Goal: Task Accomplishment & Management: Complete application form

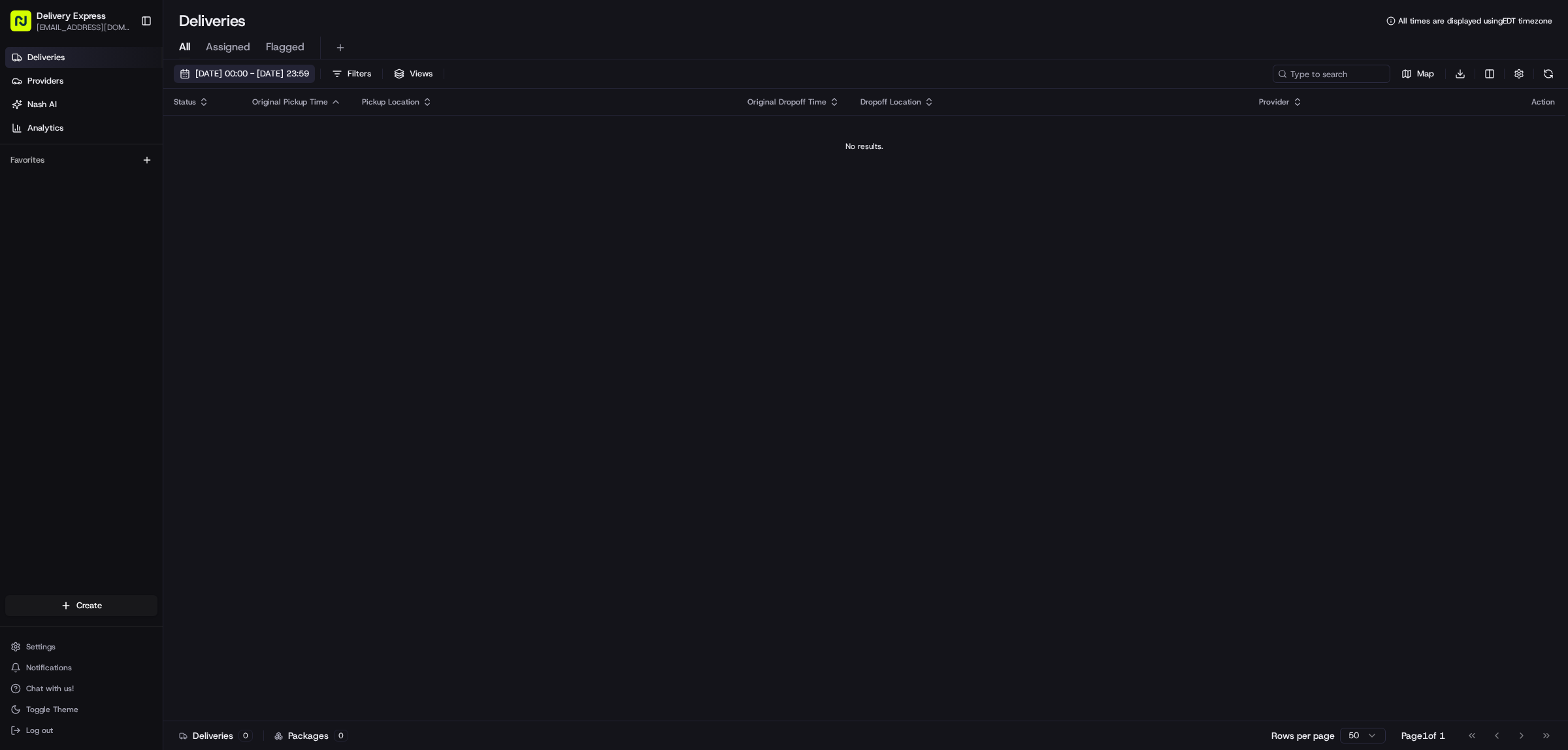
click at [185, 69] on button "[DATE] 00:00 - [DATE] 23:59" at bounding box center [244, 74] width 141 height 18
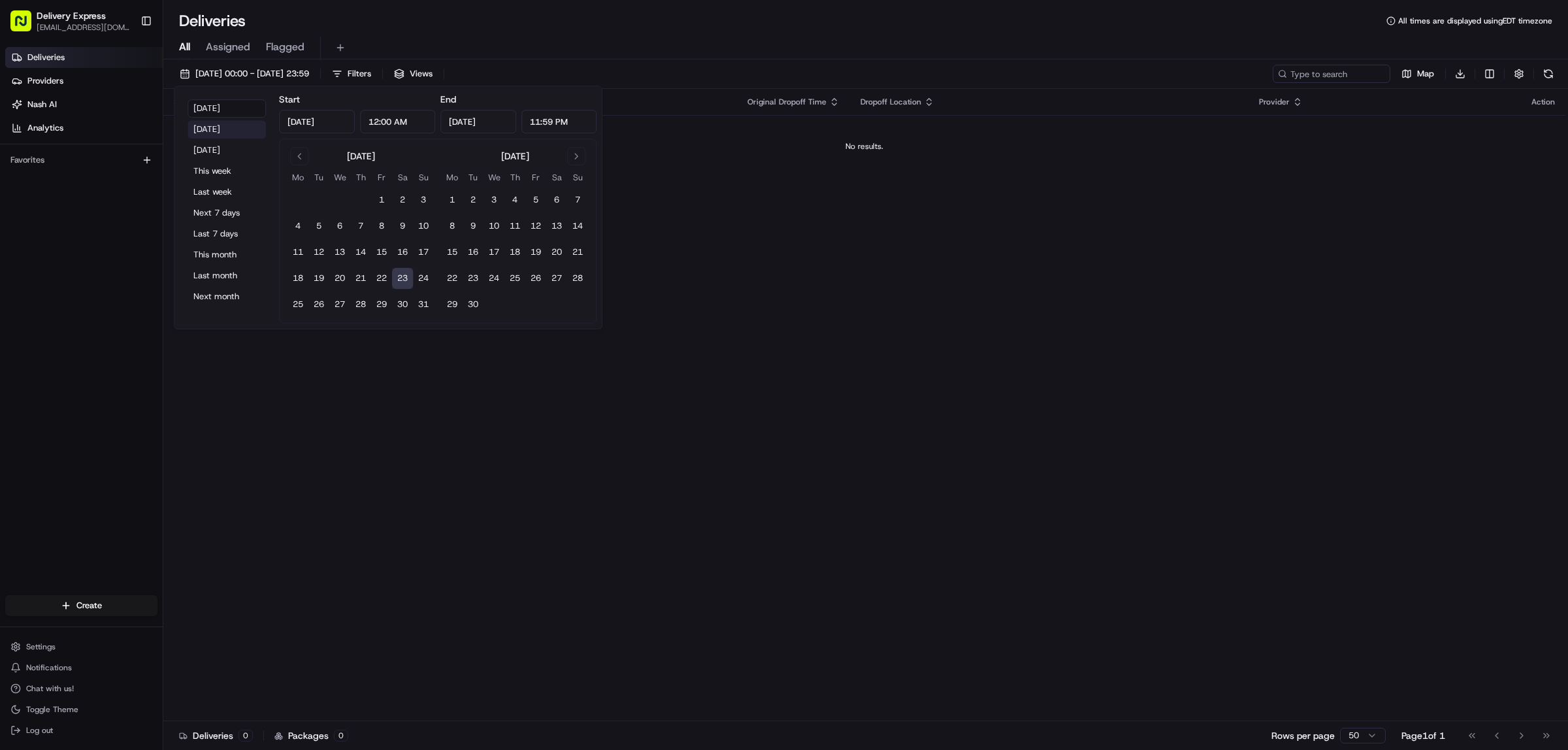
click at [209, 123] on button "Yesterday" at bounding box center [227, 129] width 79 height 18
type input "Aug 22, 2025"
click at [876, 52] on div "All Assigned Flagged" at bounding box center [866, 48] width 1405 height 23
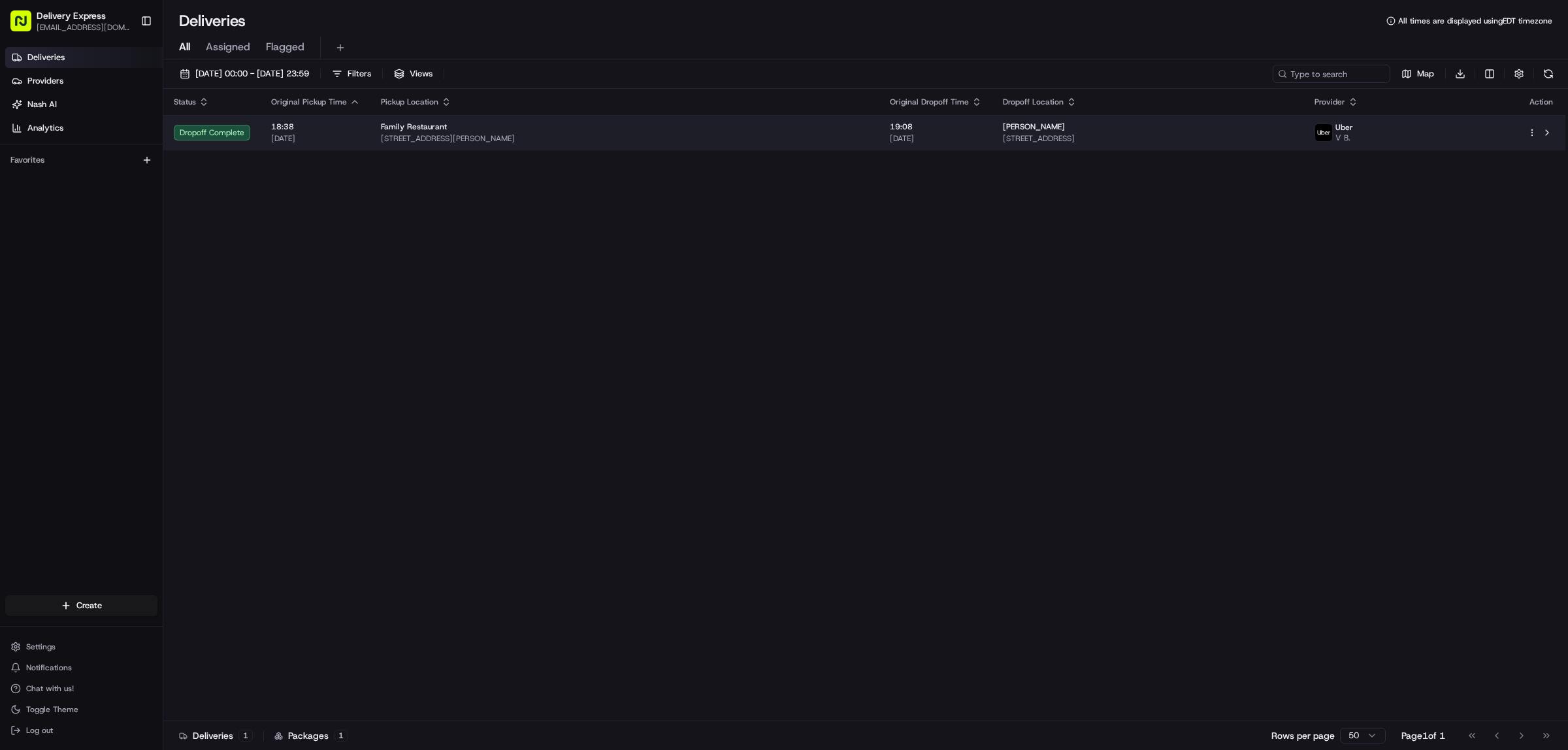
click at [686, 144] on span "[STREET_ADDRESS][PERSON_NAME]" at bounding box center [625, 138] width 488 height 10
click at [1533, 135] on html "Delivery Express delex01108@yahoo.com Toggle Sidebar Deliveries Providers Nash …" at bounding box center [784, 375] width 1568 height 750
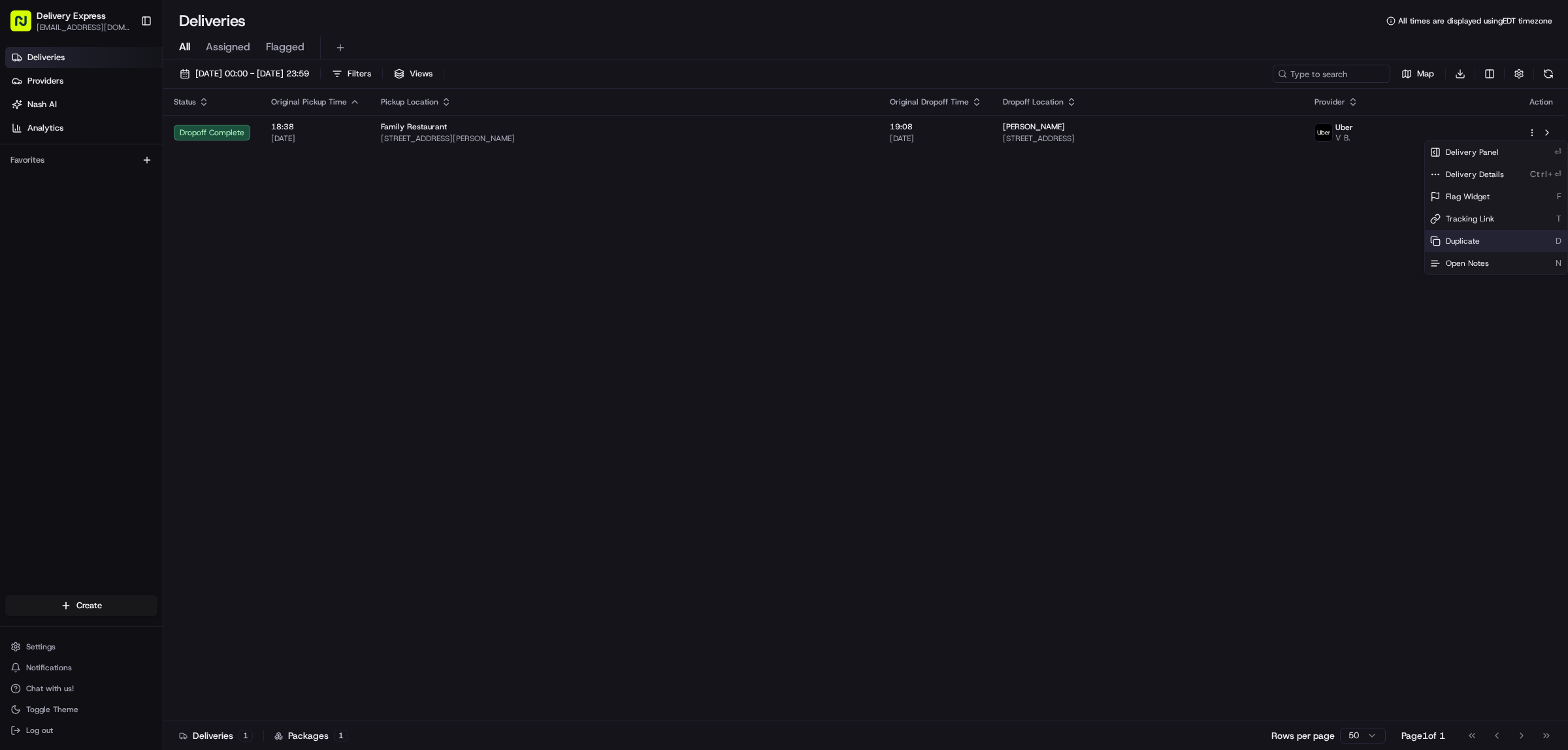
click at [1500, 241] on div "Duplicate D" at bounding box center [1496, 241] width 142 height 22
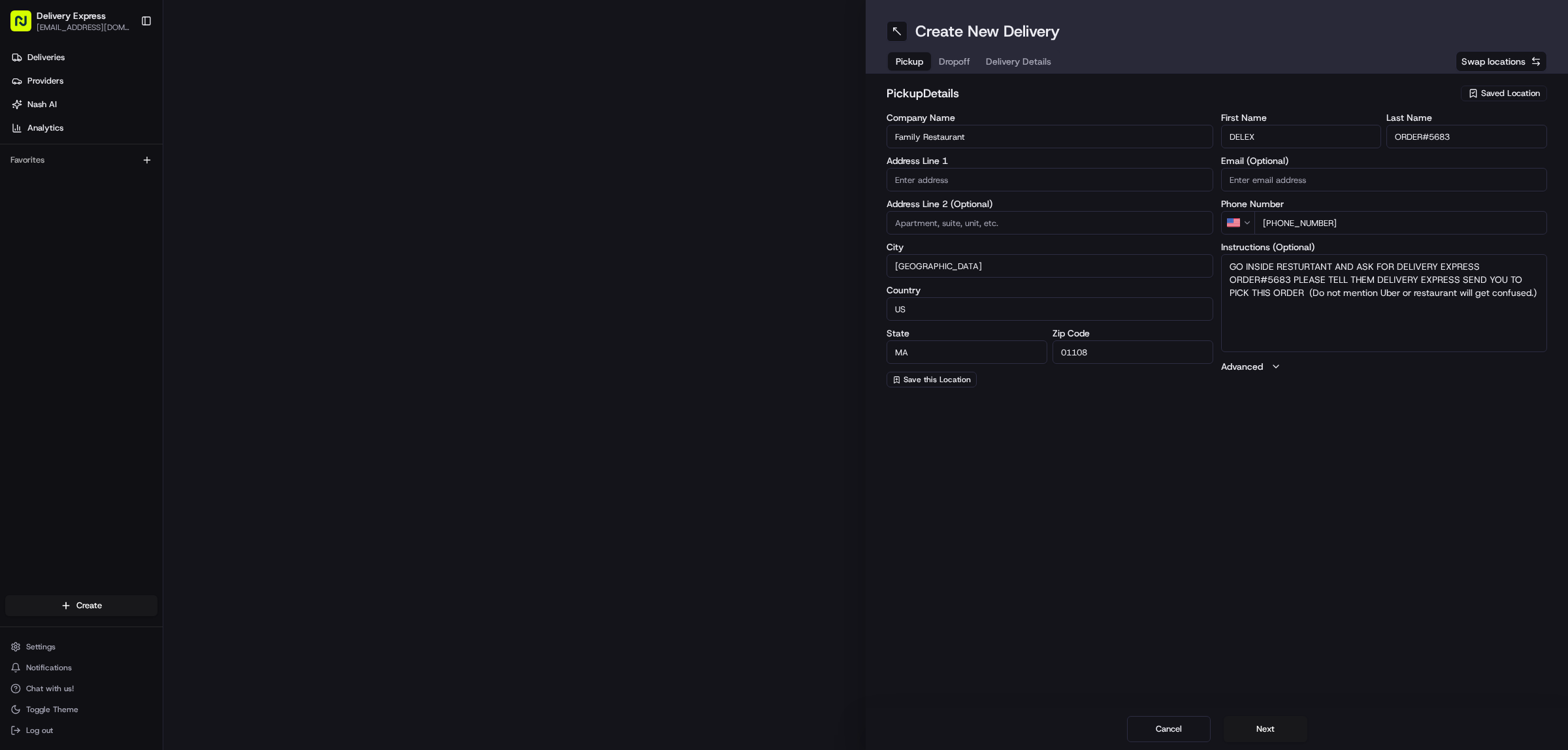
type input "715 Sumner Ave"
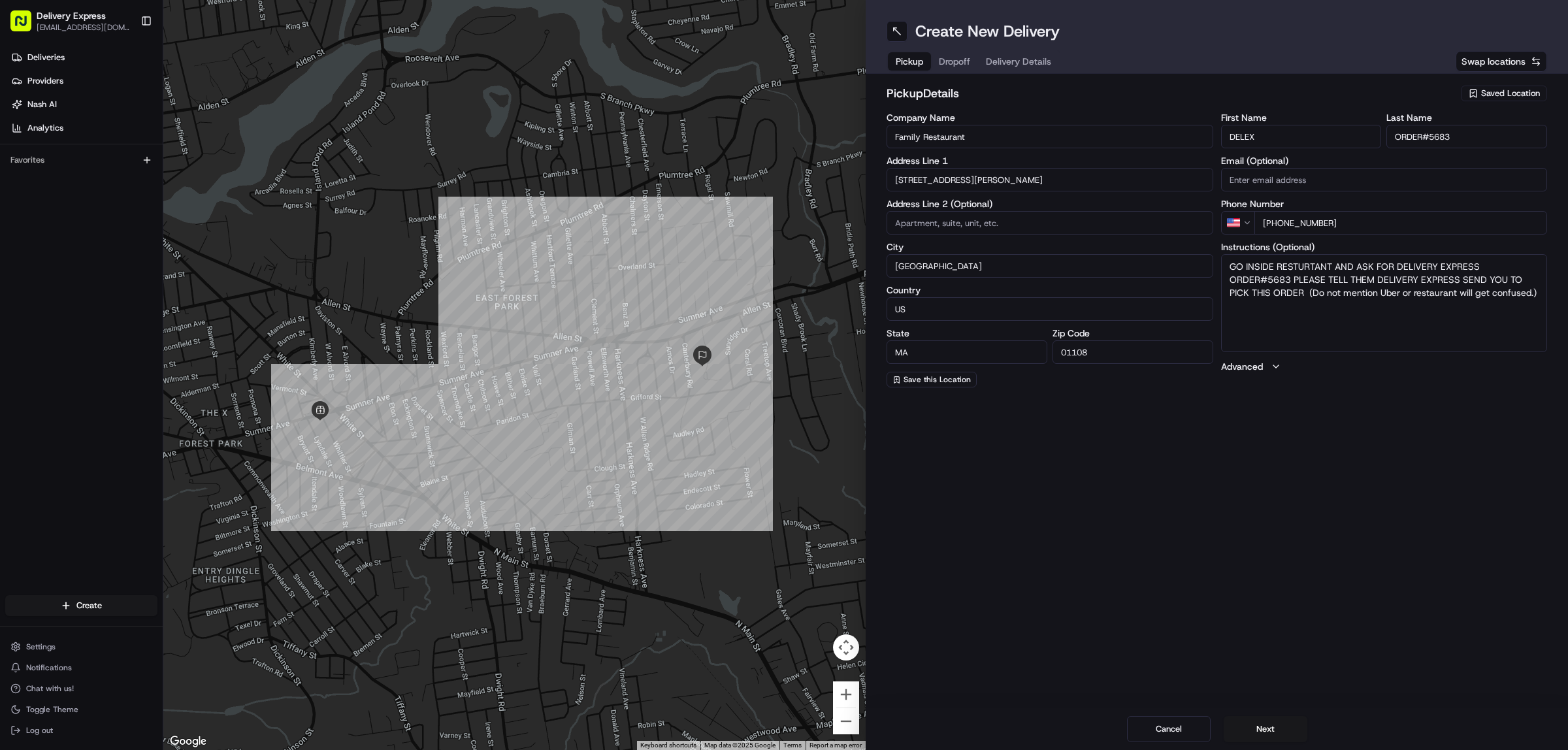
drag, startPoint x: 1431, startPoint y: 137, endPoint x: 1455, endPoint y: 136, distance: 24.0
click at [1455, 136] on input "ORDER#5683" at bounding box center [1467, 137] width 160 height 24
paste input "5685"
type input "ORDER#5685"
drag, startPoint x: 1269, startPoint y: 281, endPoint x: 1289, endPoint y: 279, distance: 20.1
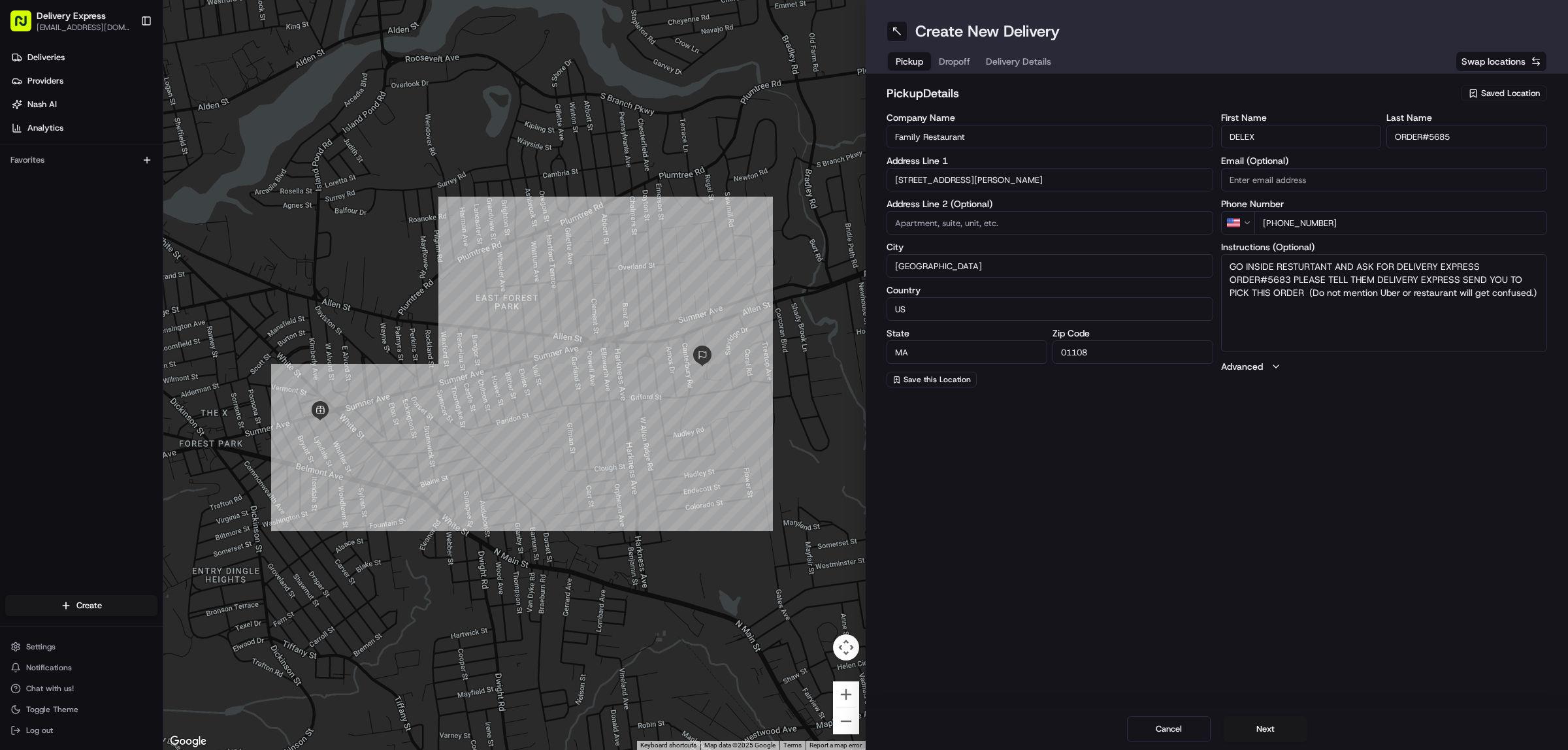
click at [1289, 279] on textarea "GO INSIDE RESTURTANT AND ASK FOR DELIVERY EXPRESS ORDER#5683 PLEASE TELL THEM D…" at bounding box center [1384, 303] width 327 height 98
paste textarea "5685"
type textarea "GO INSIDE RESTURTANT AND ASK FOR DELIVERY EXPRESS ORDER#5685 PLEASE TELL THEM D…"
click at [949, 59] on button "Dropoff" at bounding box center [955, 61] width 47 height 18
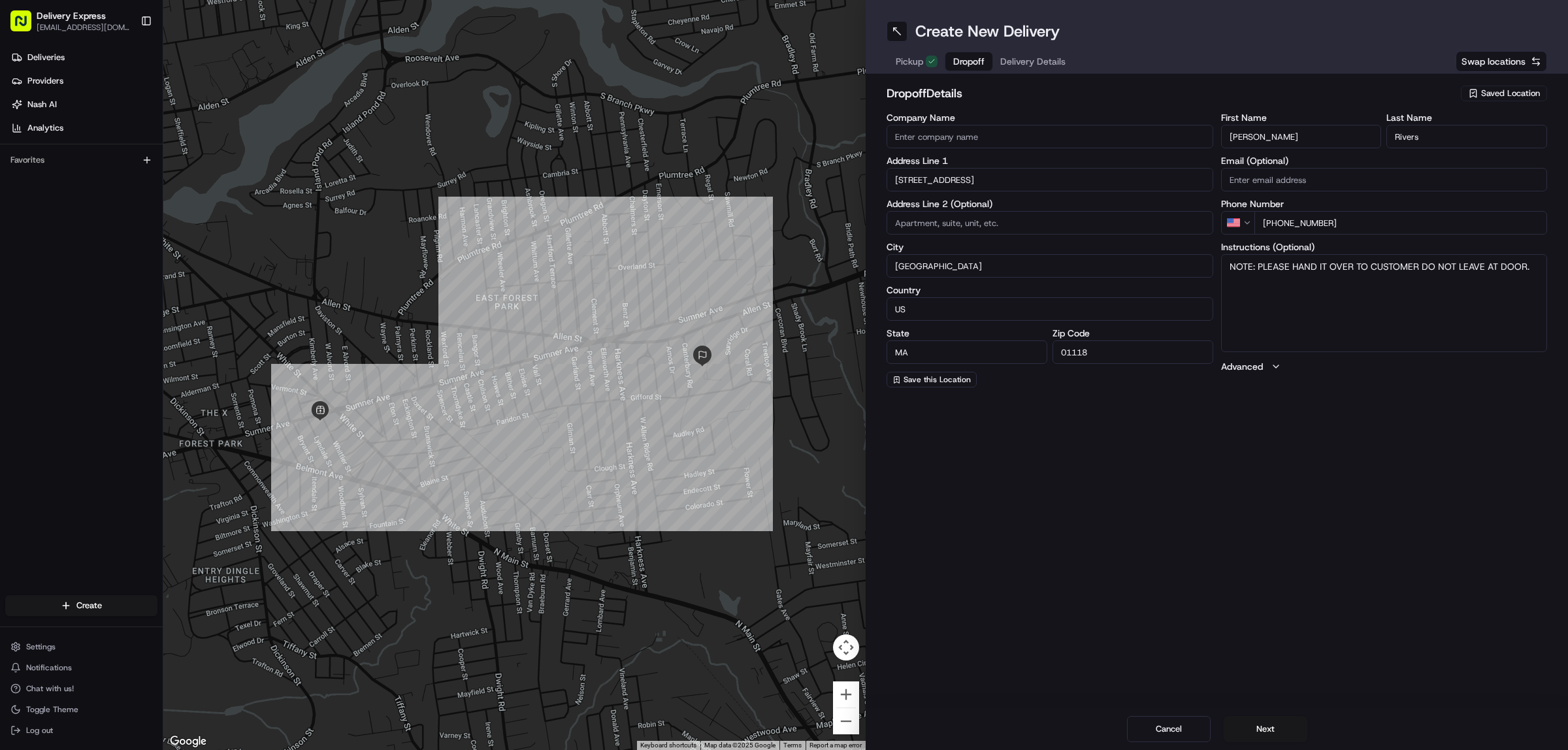
click at [962, 174] on input "90 Manor Ct" at bounding box center [1050, 179] width 327 height 24
click at [1258, 136] on input "Mike" at bounding box center [1301, 137] width 160 height 24
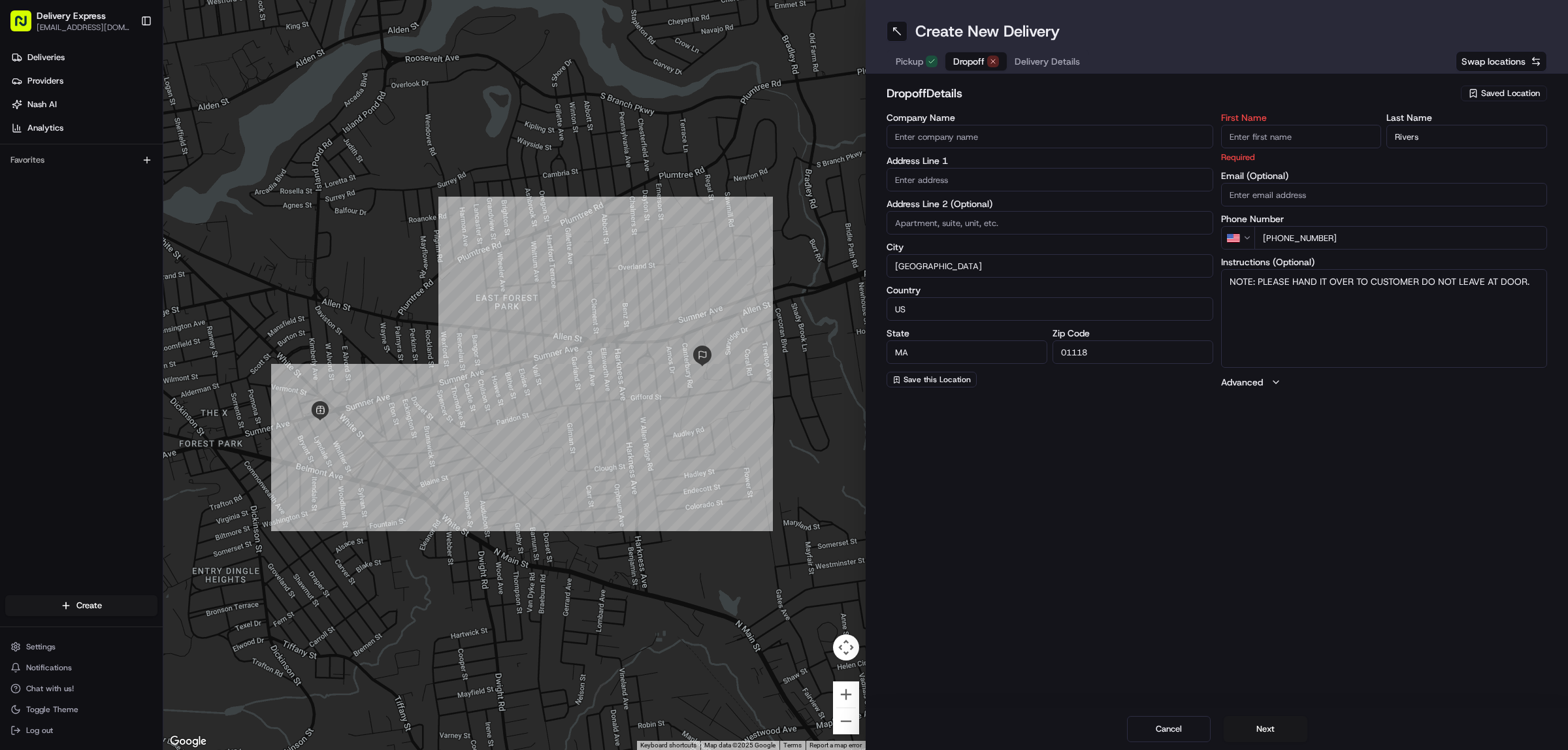
click at [1455, 137] on input "Rivers" at bounding box center [1467, 137] width 160 height 24
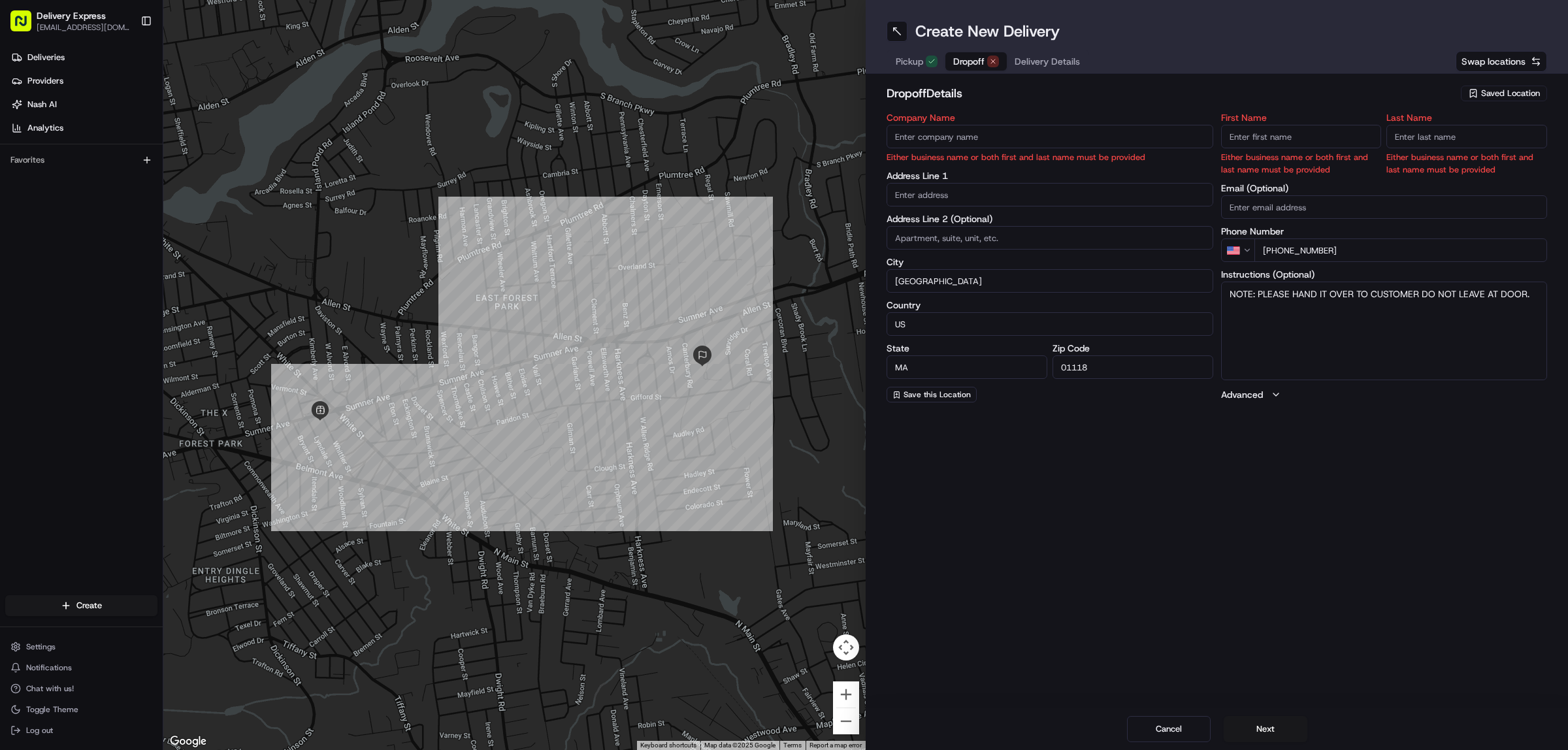
click at [951, 194] on input "text" at bounding box center [1050, 194] width 327 height 24
paste input "832 Converse St, Apt B107, Longmeadow, 01106"
click at [972, 224] on div "832 Converse St apt b107, Longmeadow, MA 01106" at bounding box center [1051, 222] width 320 height 20
type input "[STREET_ADDRESS]"
type input "B107"
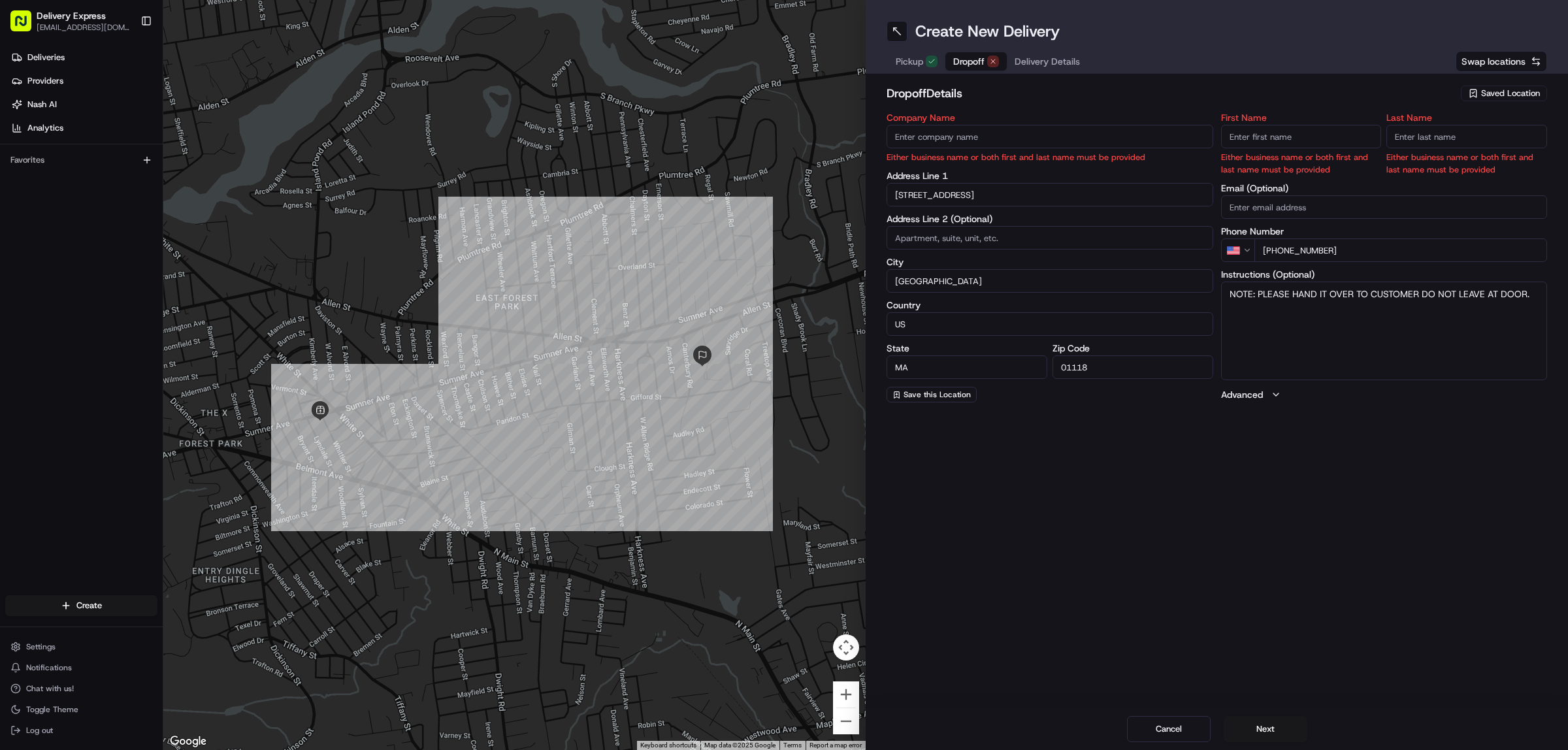
type input "Longmeadow"
type input "United States"
type input "01106"
type input "832 Converse Street"
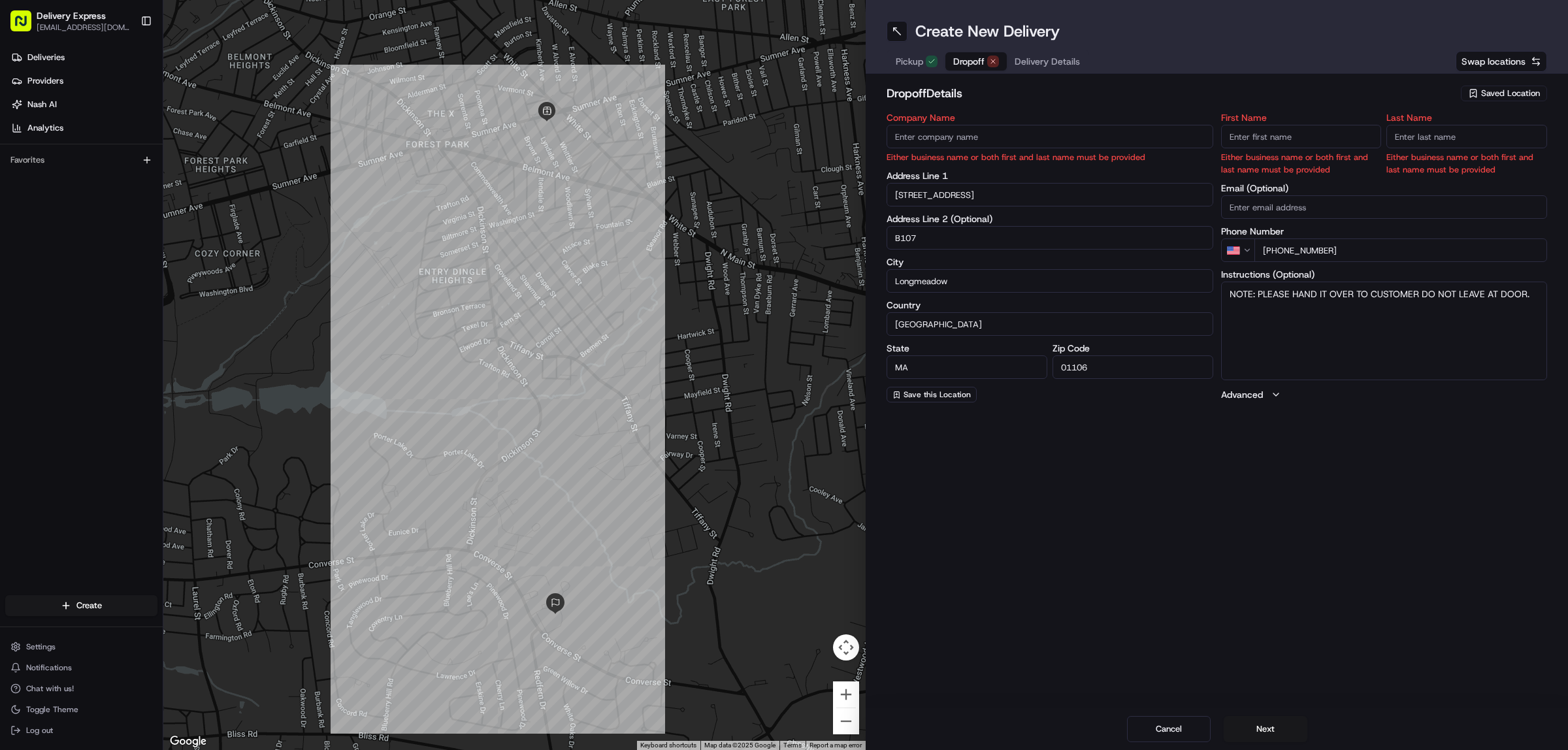
click at [1249, 127] on input "First Name" at bounding box center [1301, 137] width 160 height 24
paste input "[PERSON_NAME]"
drag, startPoint x: 1262, startPoint y: 139, endPoint x: 1298, endPoint y: 134, distance: 36.3
click at [1298, 134] on input "Patricia" at bounding box center [1301, 137] width 160 height 24
type input "Patricia"
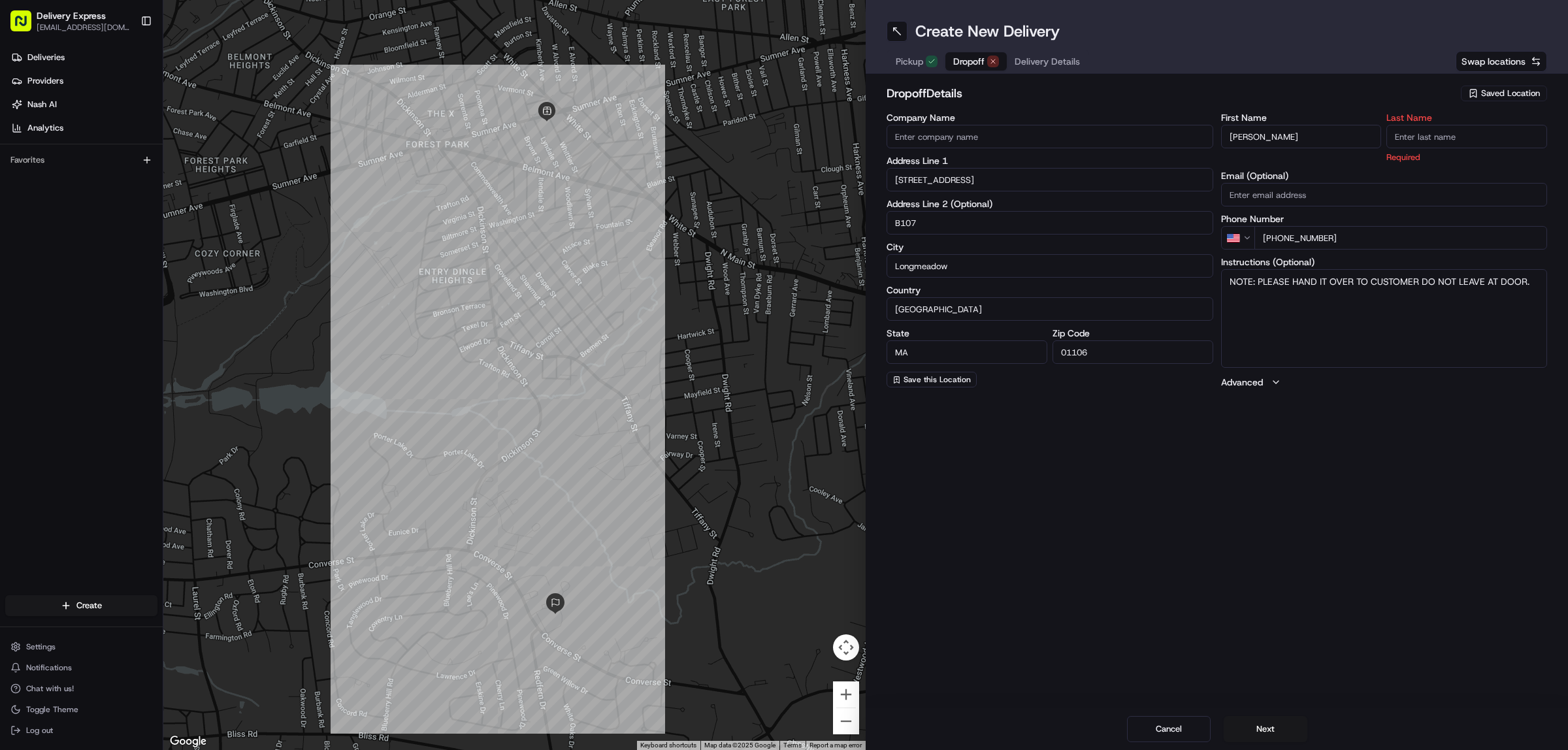
click at [1421, 142] on input "Last Name" at bounding box center [1467, 137] width 160 height 24
paste input "Mcquade"
type input "Mcquade"
click at [1343, 330] on textarea "NOTE: PLEASE HAND IT OVER TO CUSTOMER DO NOT LEAVE AT DOOR." at bounding box center [1384, 319] width 327 height 98
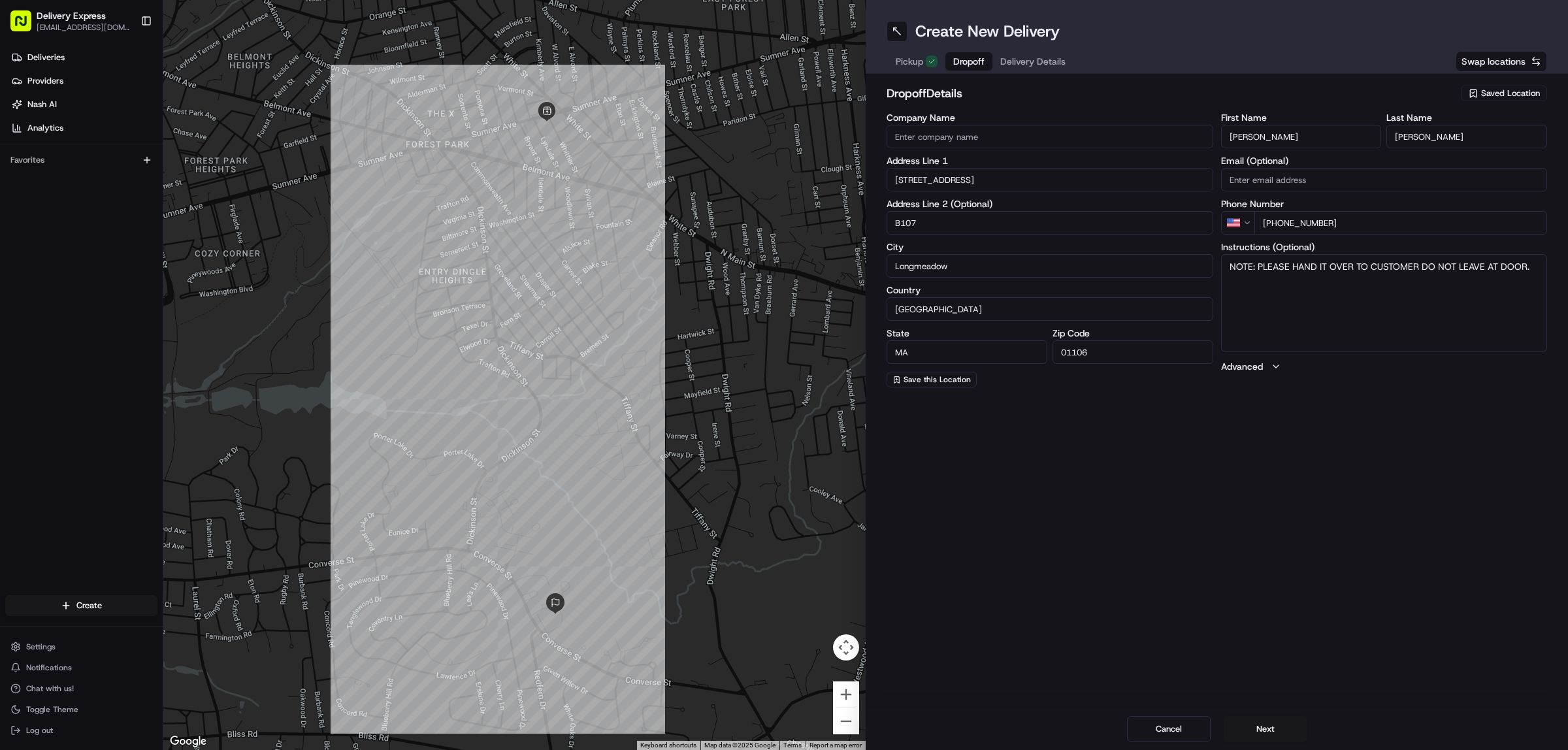
click at [1028, 60] on span "Delivery Details" at bounding box center [1033, 61] width 65 height 13
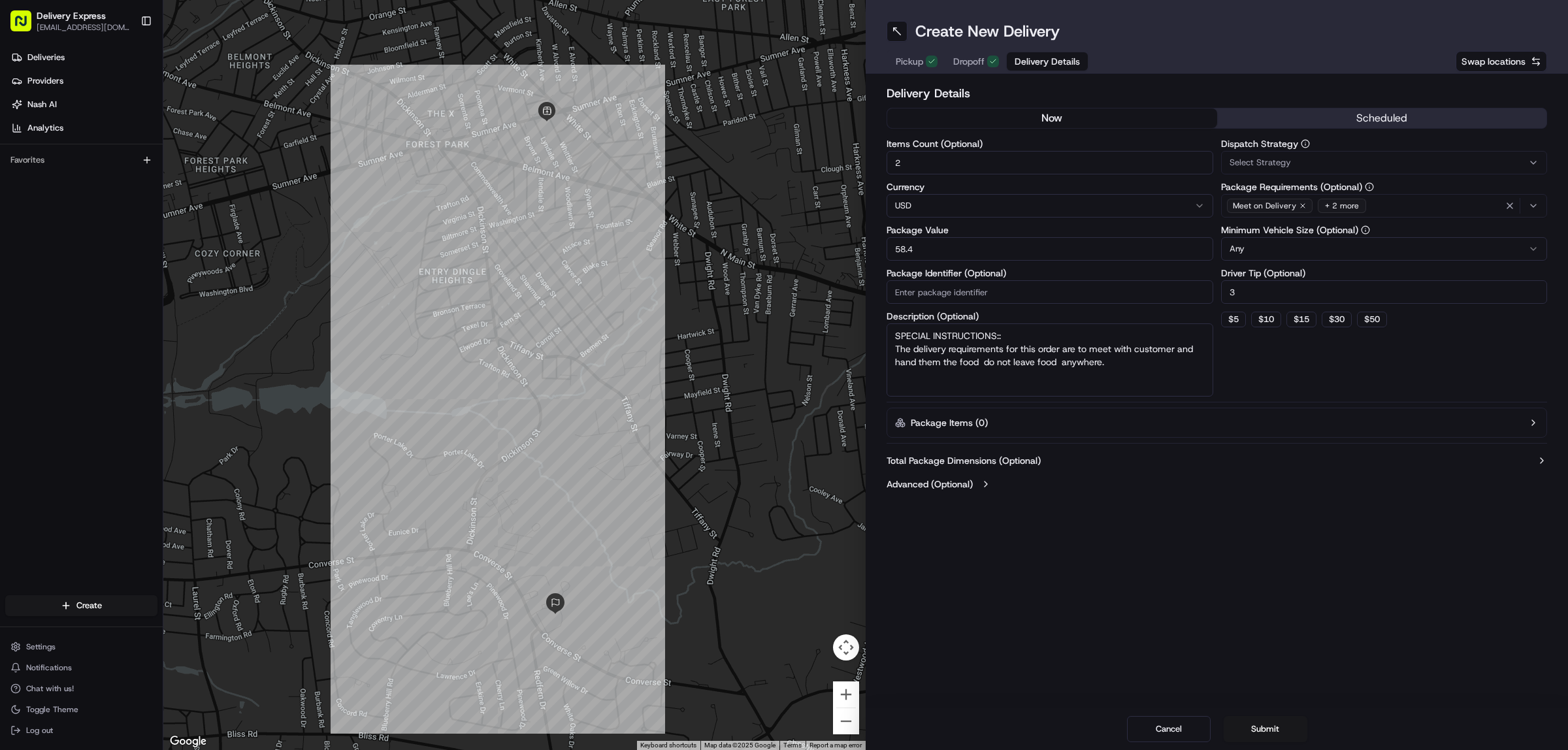
click at [968, 243] on input "58.4" at bounding box center [1050, 249] width 327 height 24
click at [933, 158] on input "2" at bounding box center [1050, 163] width 327 height 24
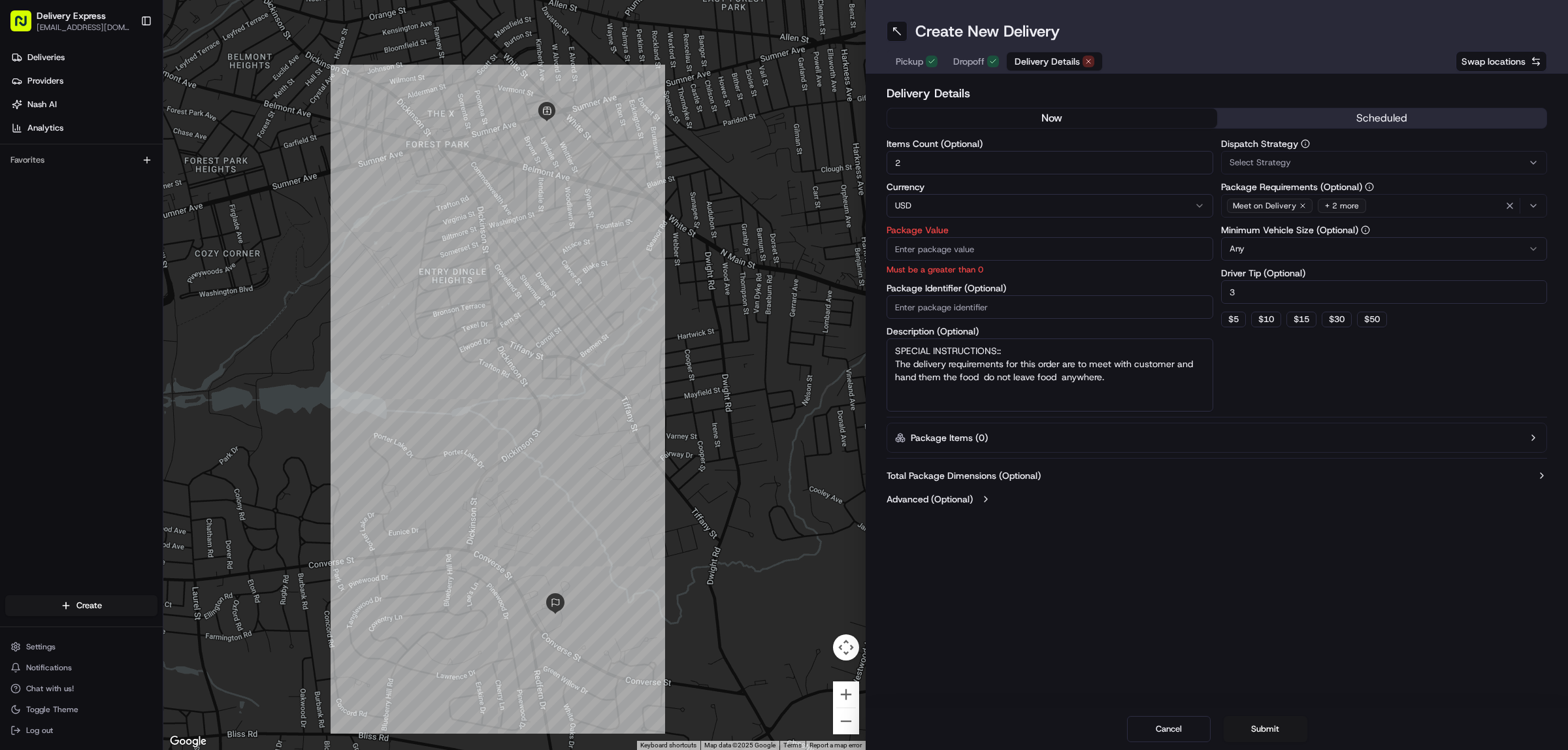
click at [933, 158] on input "2" at bounding box center [1050, 163] width 327 height 24
click at [939, 253] on input "Package Value" at bounding box center [1050, 249] width 327 height 24
paste input "36.80"
type input "36.80"
click at [916, 160] on input "Items Count (Optional)" at bounding box center [1050, 163] width 327 height 24
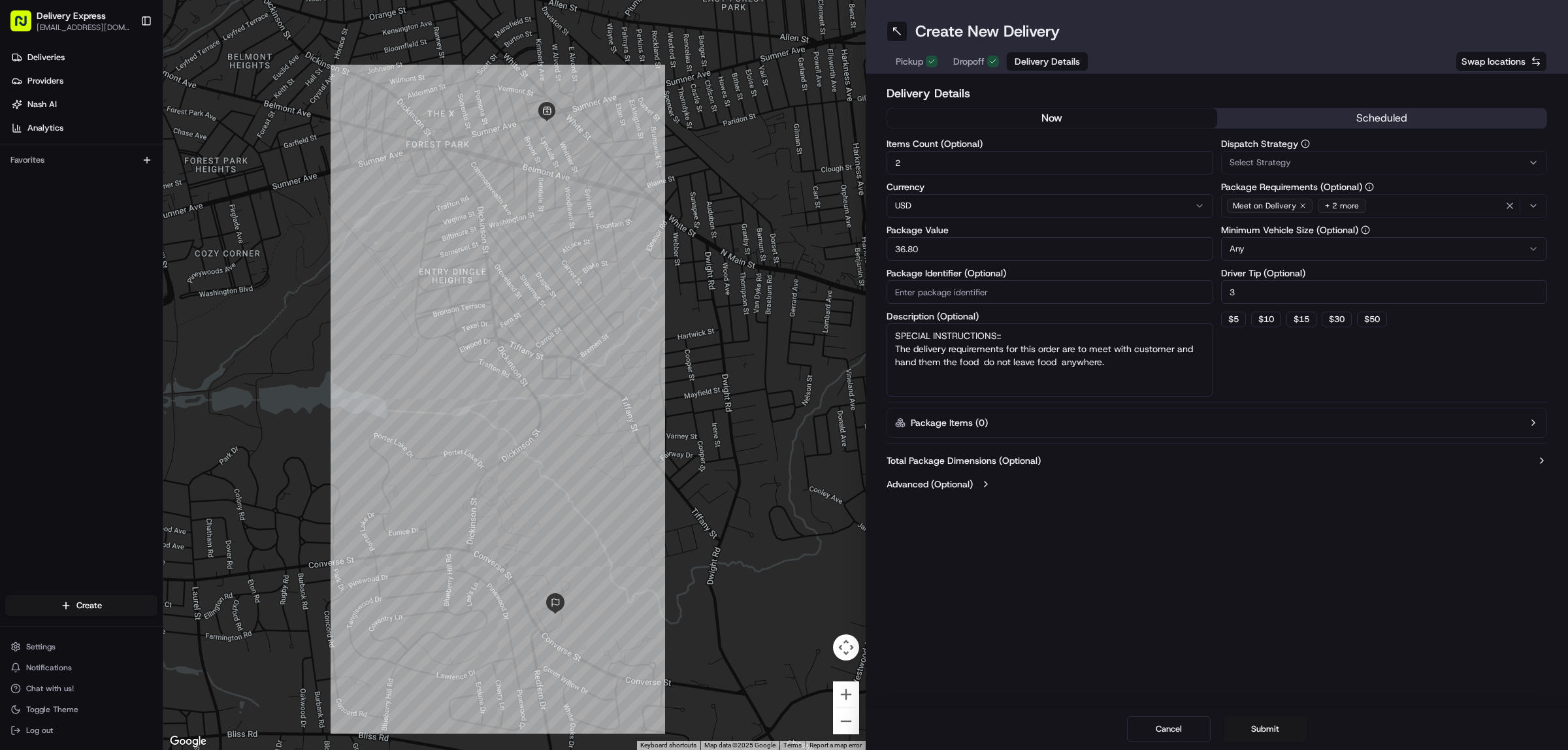
type input "2"
click at [1248, 288] on input "3" at bounding box center [1384, 292] width 327 height 24
type input "2"
click at [1268, 724] on button "Submit" at bounding box center [1266, 729] width 84 height 26
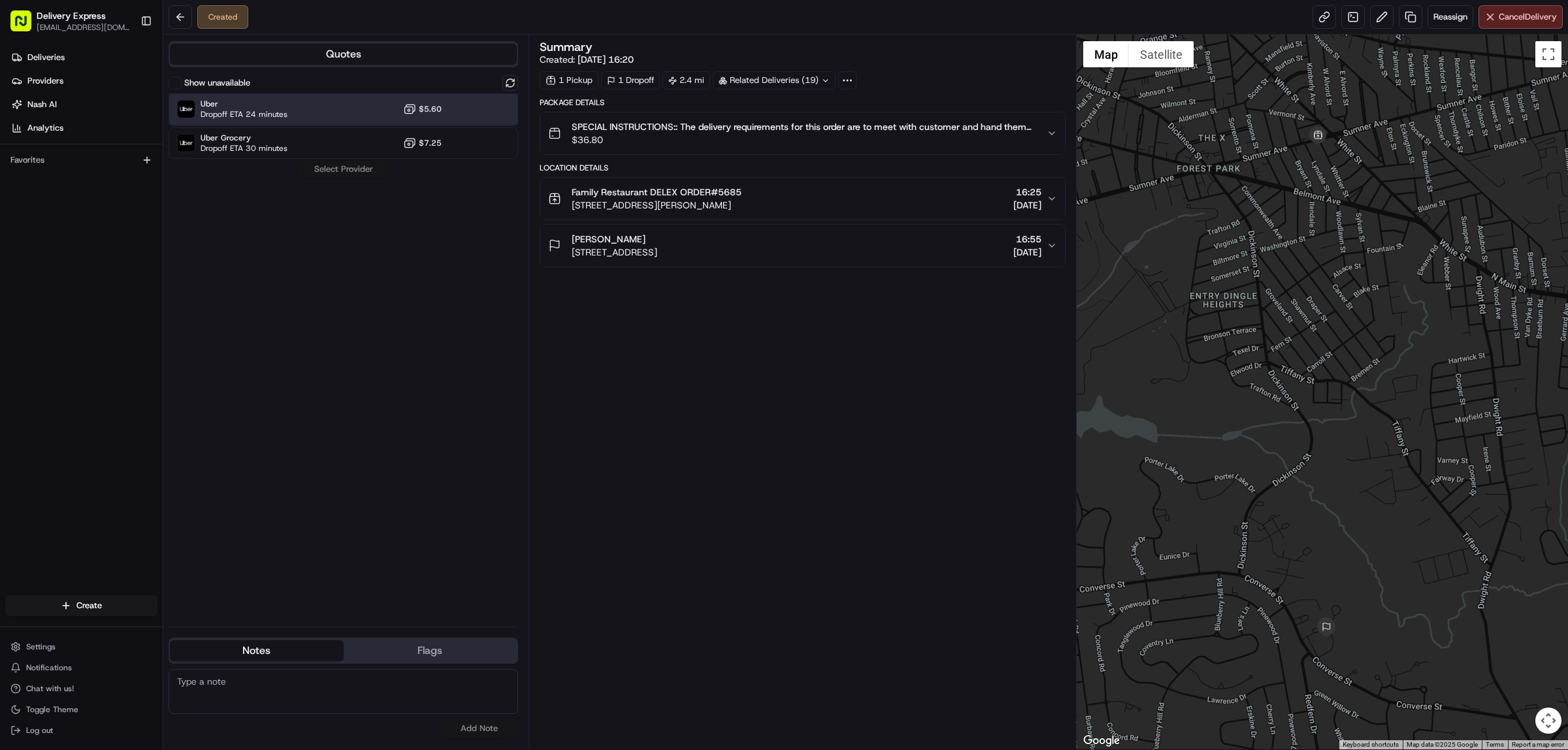
click at [318, 119] on div "Uber Dropoff ETA 24 minutes $5.60" at bounding box center [343, 108] width 350 height 31
click at [338, 168] on button "Assign Provider" at bounding box center [343, 169] width 92 height 16
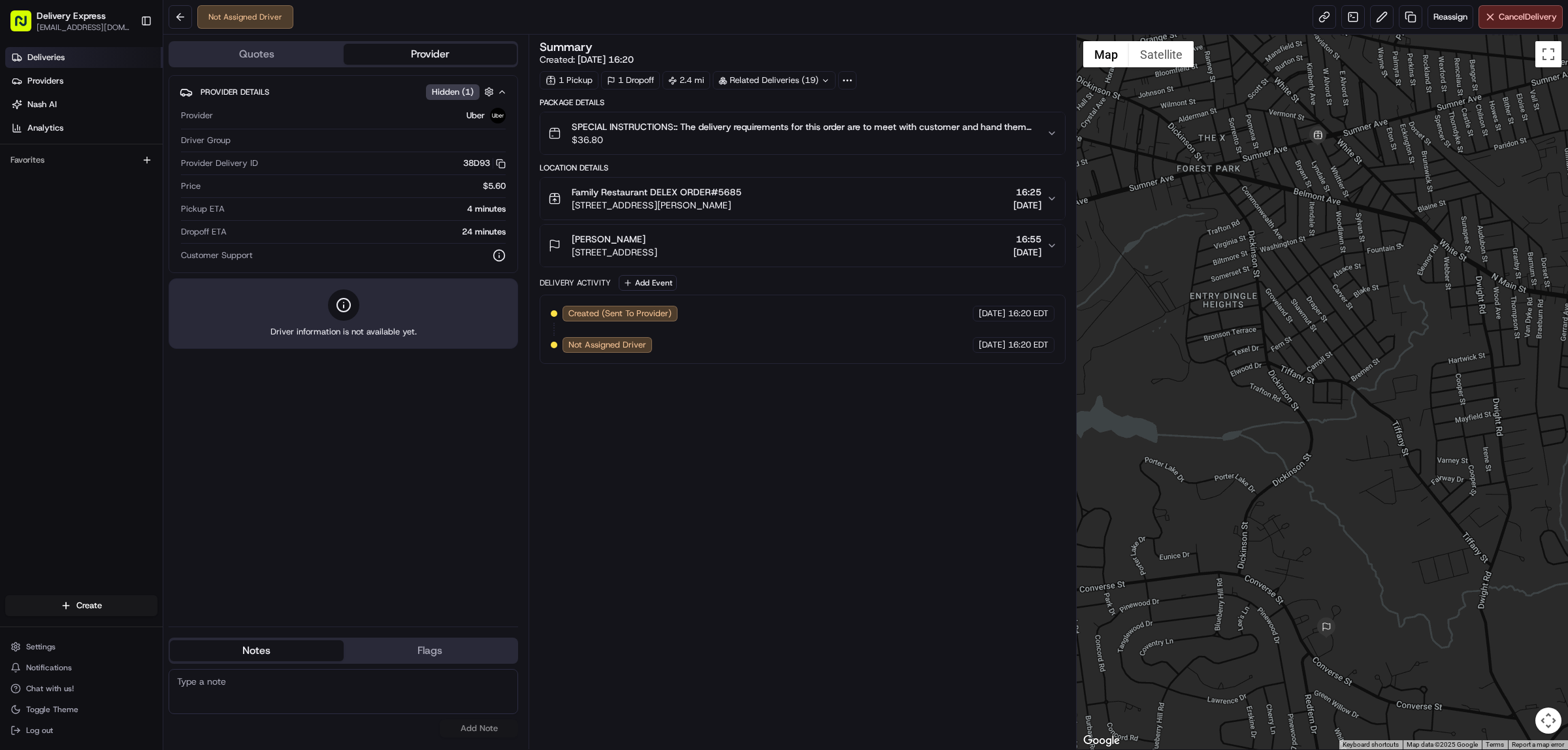
click at [51, 56] on span "Deliveries" at bounding box center [46, 57] width 38 height 12
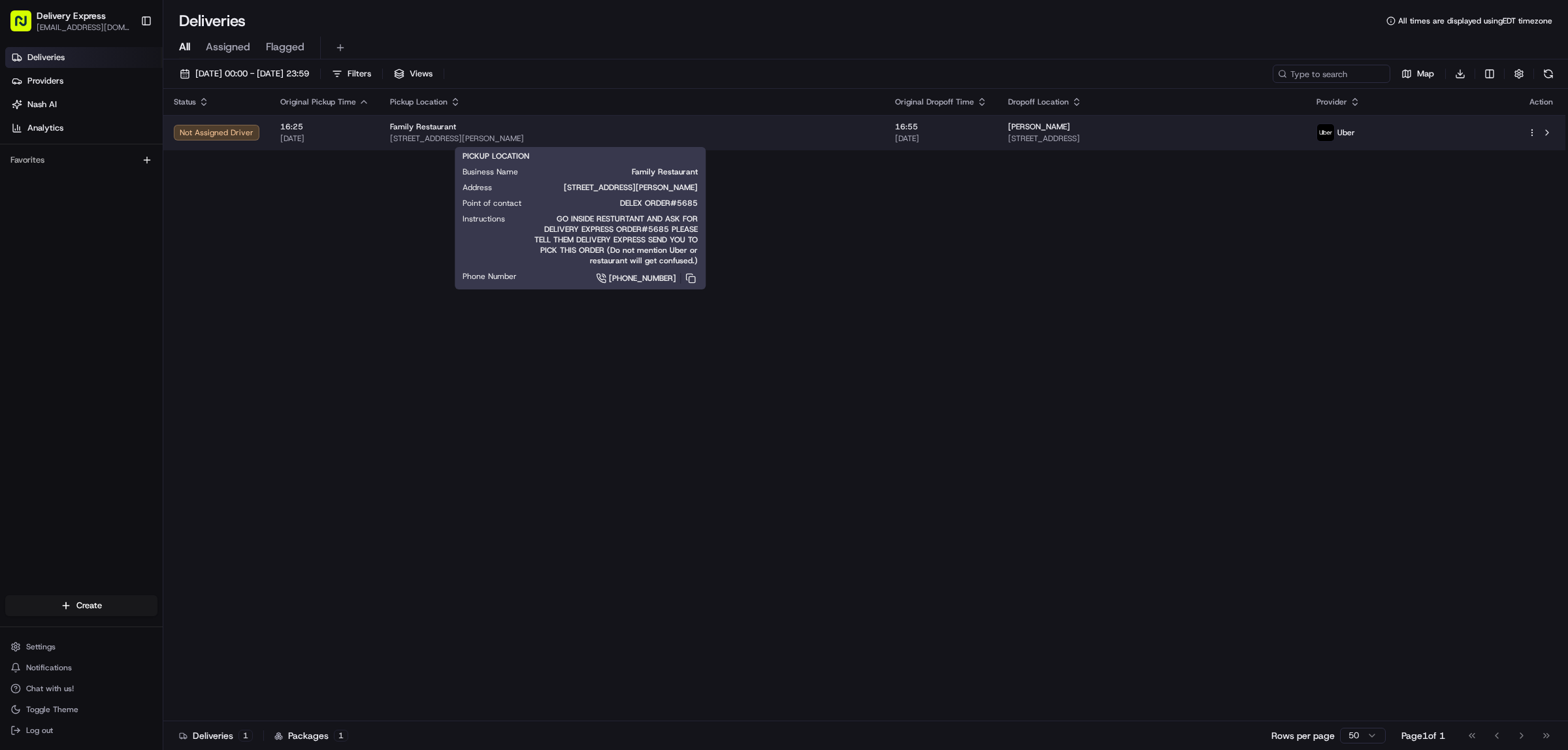
click at [660, 125] on div "Family Restaurant" at bounding box center [632, 126] width 484 height 10
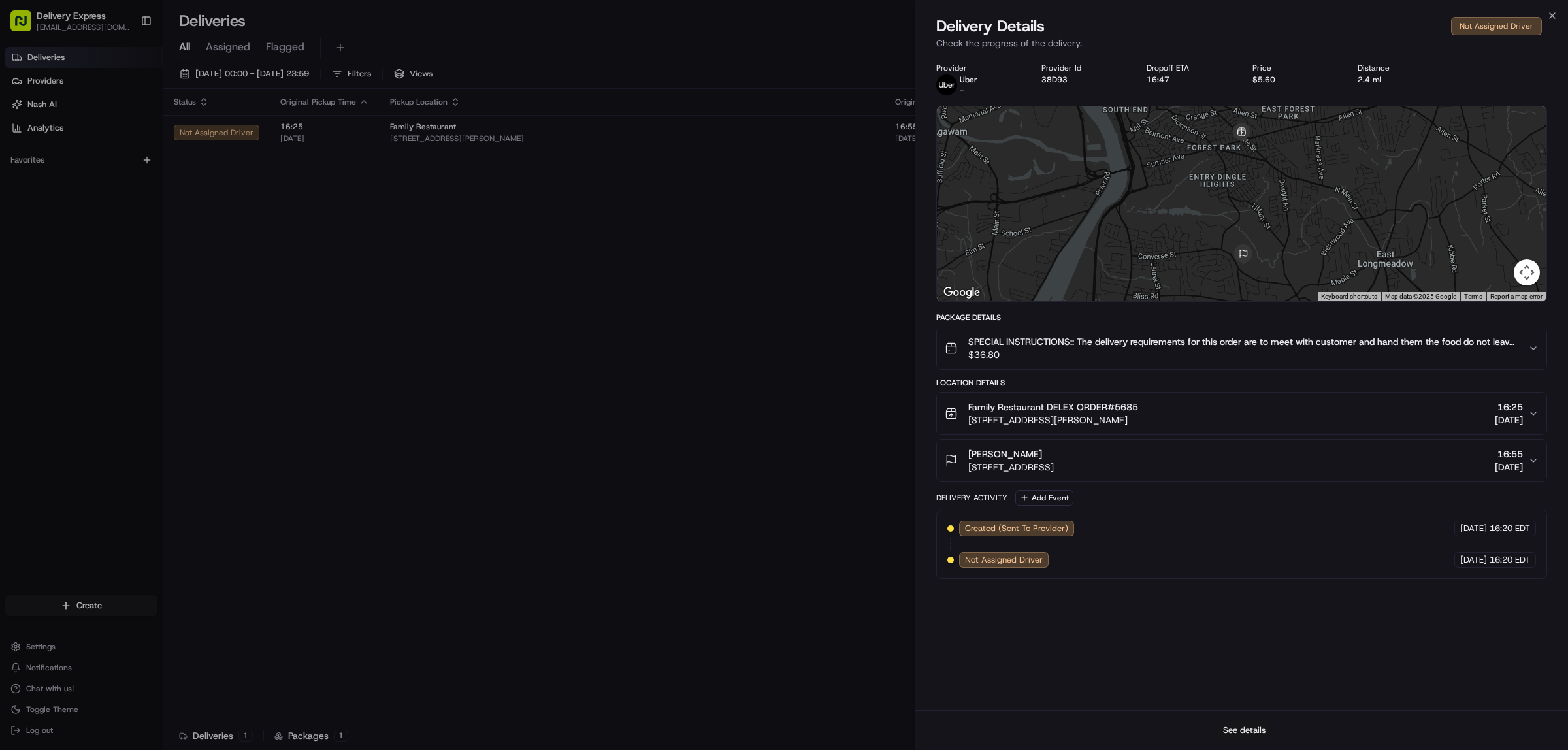
click at [1233, 729] on button "See details" at bounding box center [1244, 730] width 54 height 18
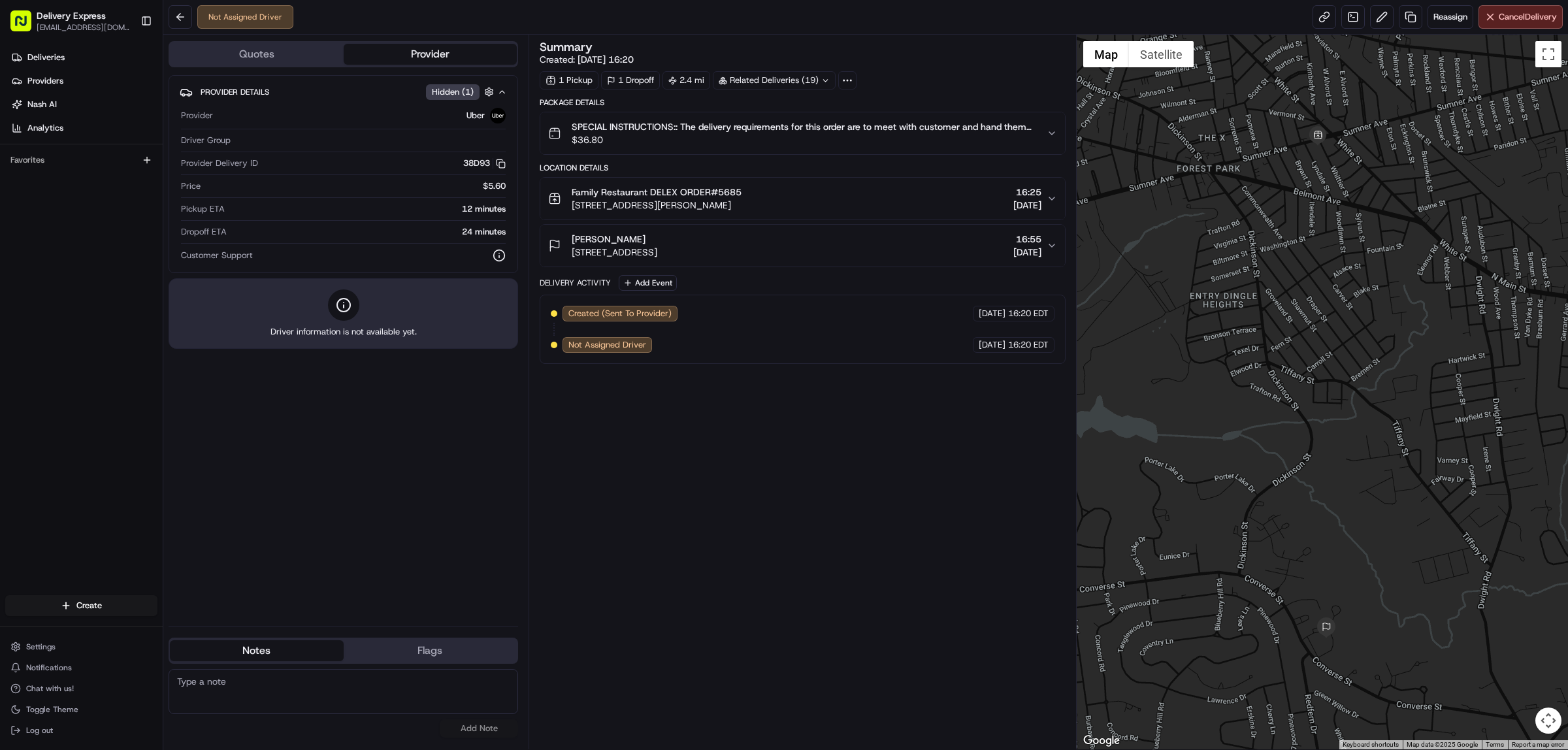
click at [383, 456] on div "Provider Details Hidden ( 1 ) Provider Uber Driver Group Provider Delivery ID 3…" at bounding box center [343, 345] width 350 height 541
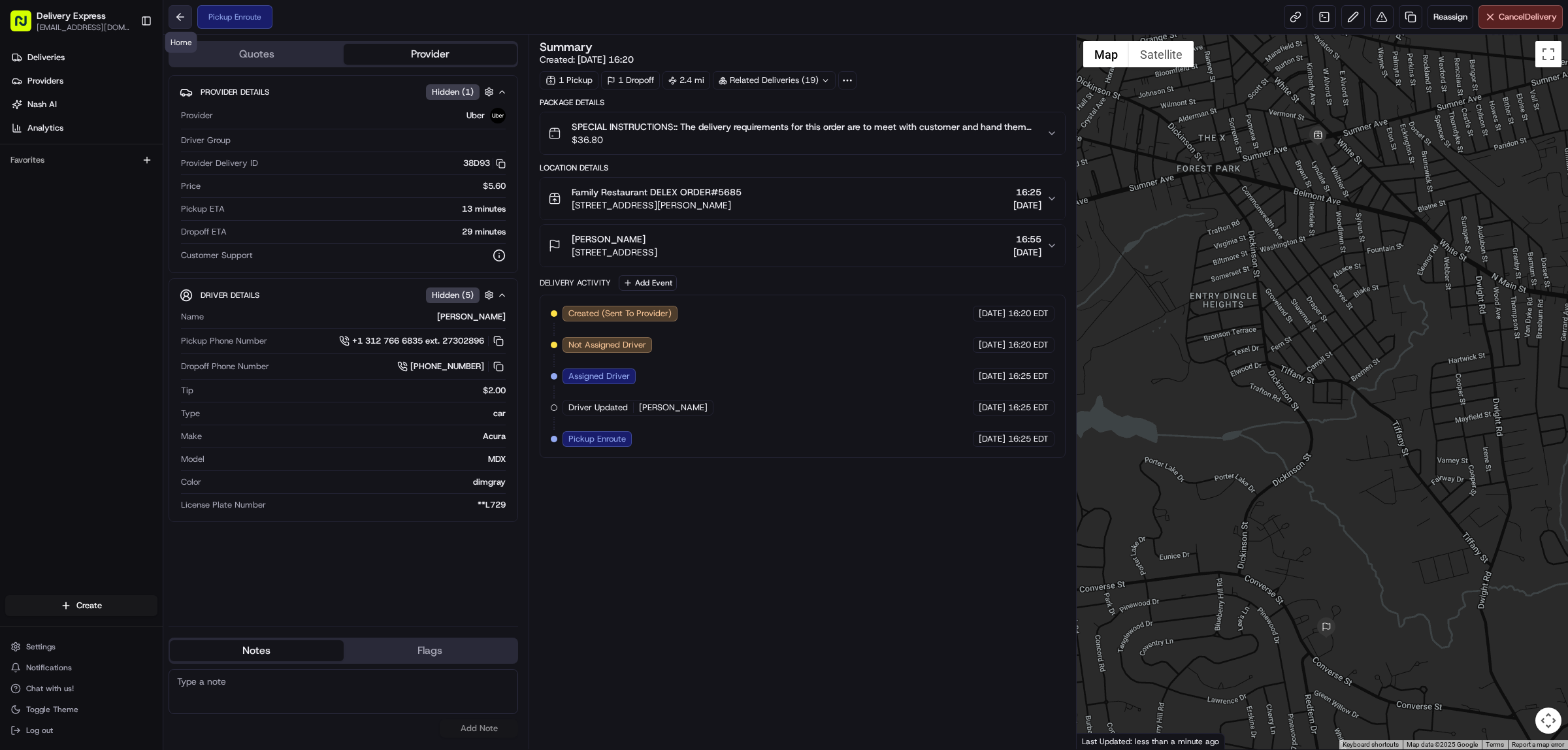
click at [181, 15] on button at bounding box center [180, 17] width 24 height 24
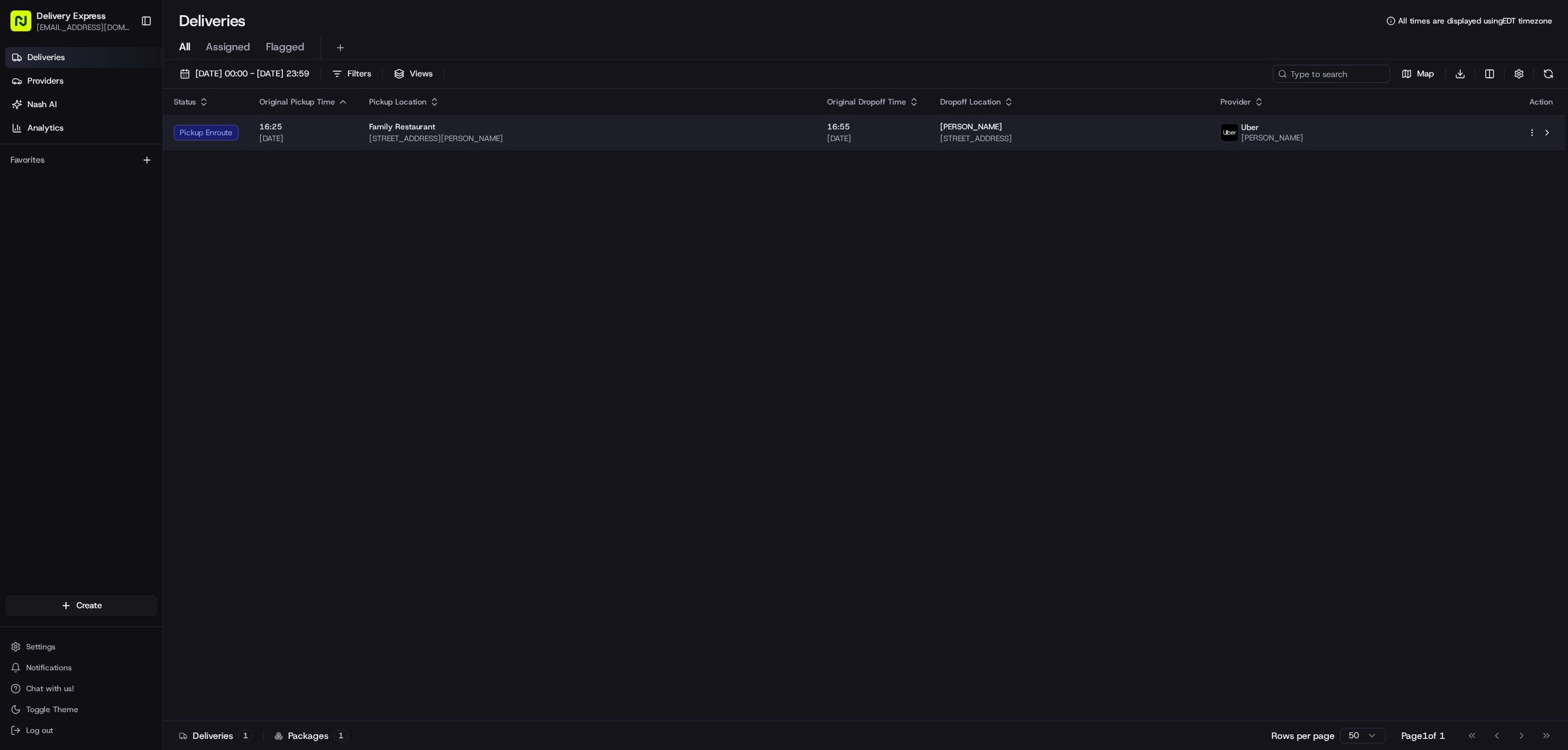
click at [663, 124] on div "Family Restaurant" at bounding box center [587, 126] width 437 height 10
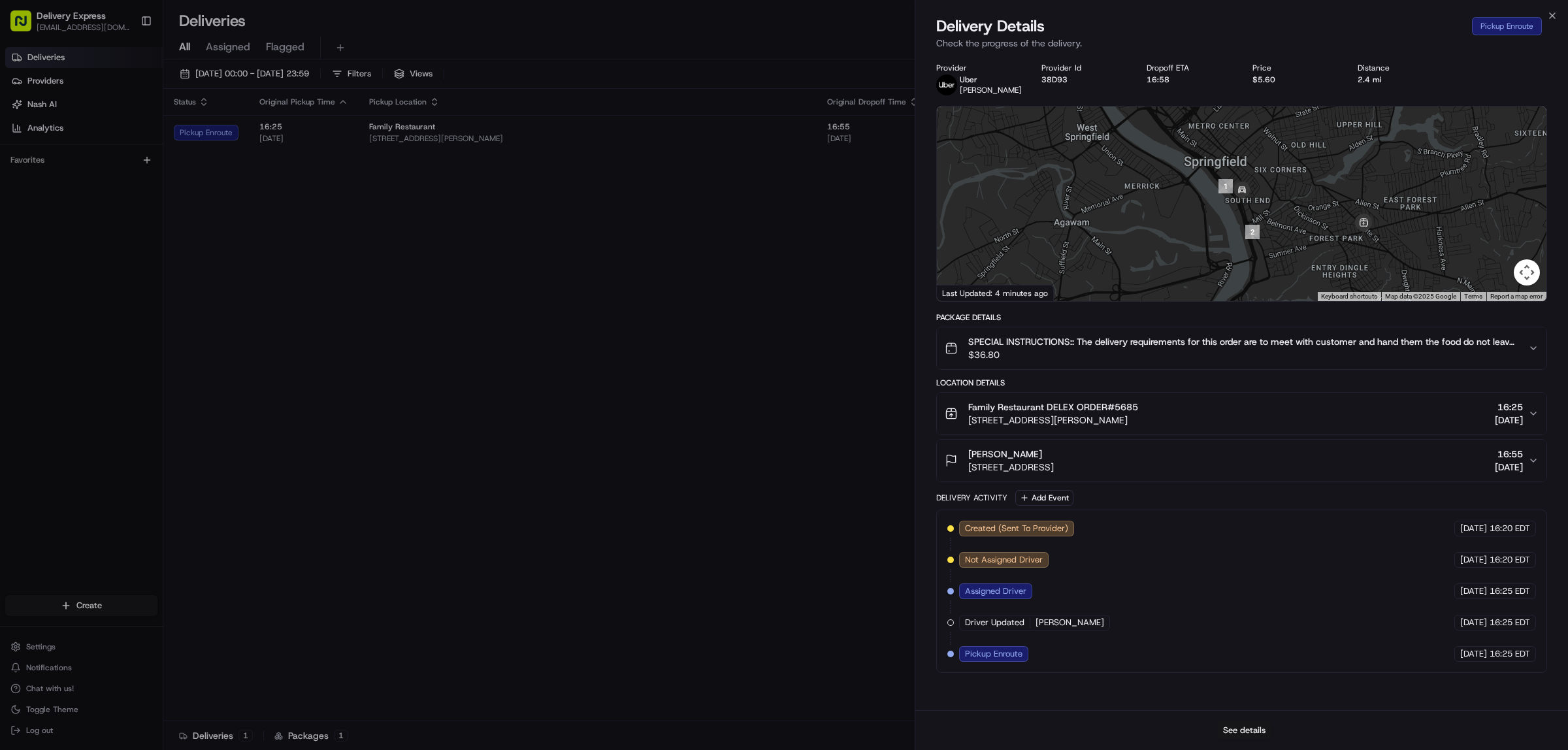
click at [1244, 730] on button "See details" at bounding box center [1244, 730] width 54 height 18
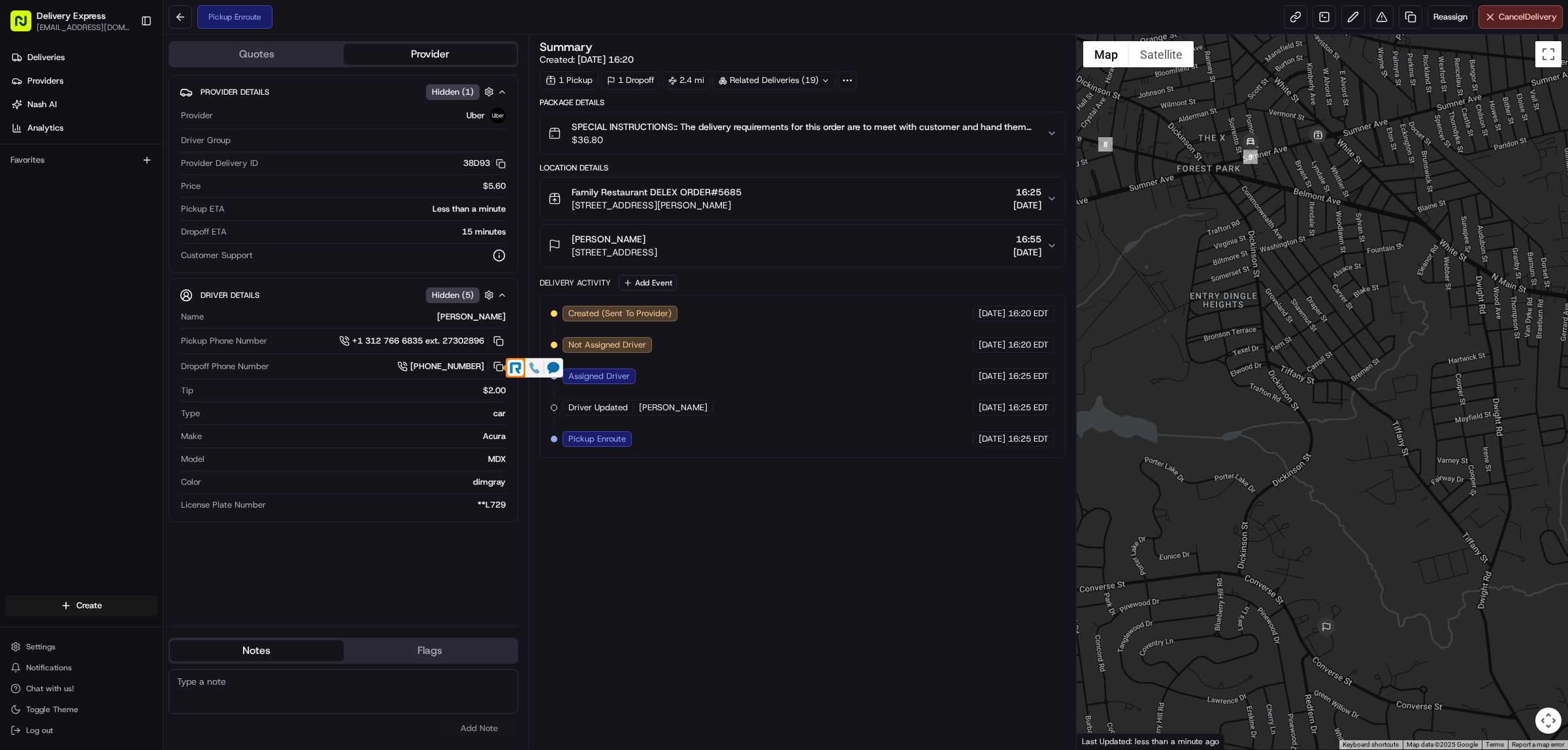
click at [535, 370] on icon at bounding box center [535, 368] width 10 height 11
click at [539, 368] on icon at bounding box center [535, 368] width 12 height 12
click at [530, 367] on icon at bounding box center [535, 368] width 10 height 11
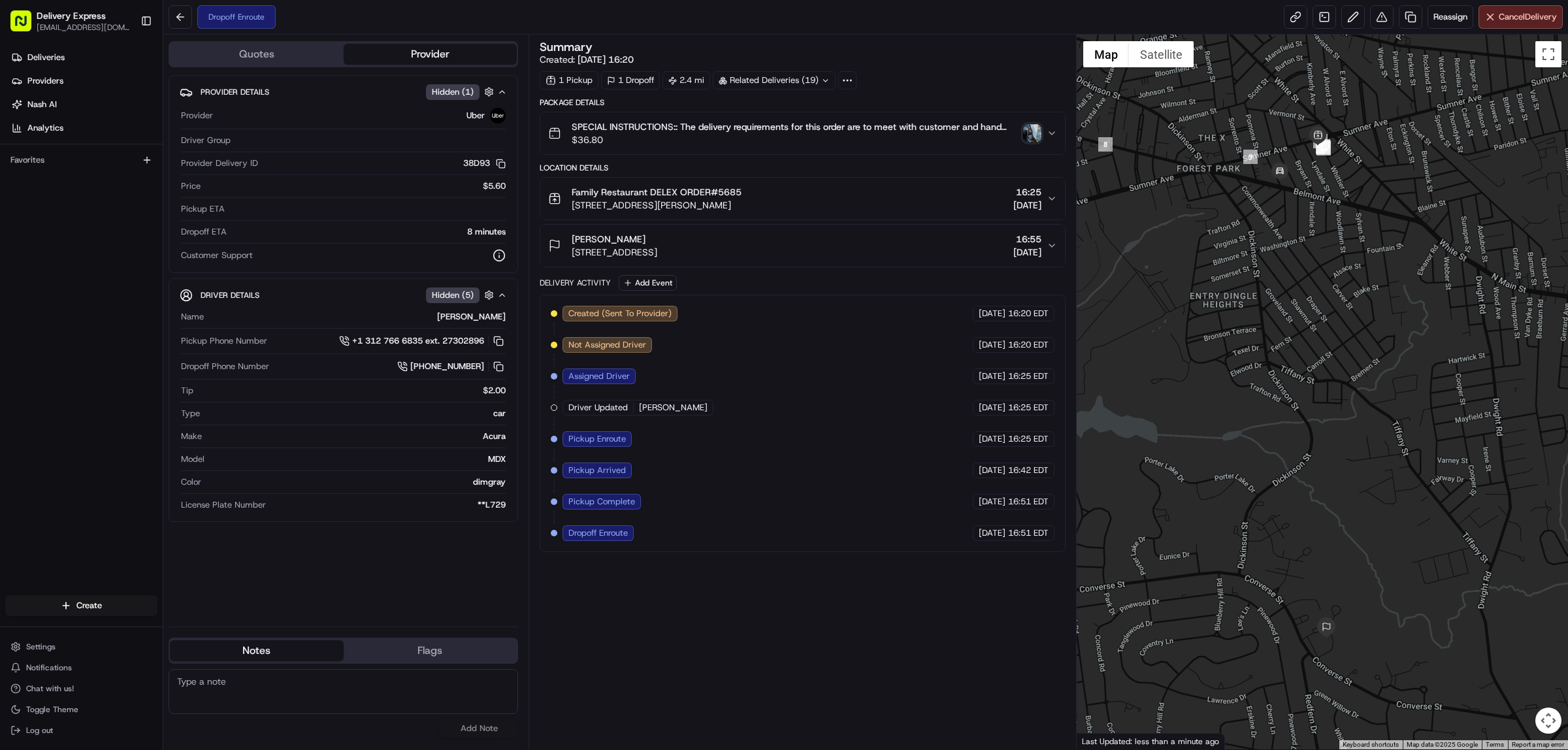
click at [1030, 129] on img "button" at bounding box center [1032, 133] width 18 height 18
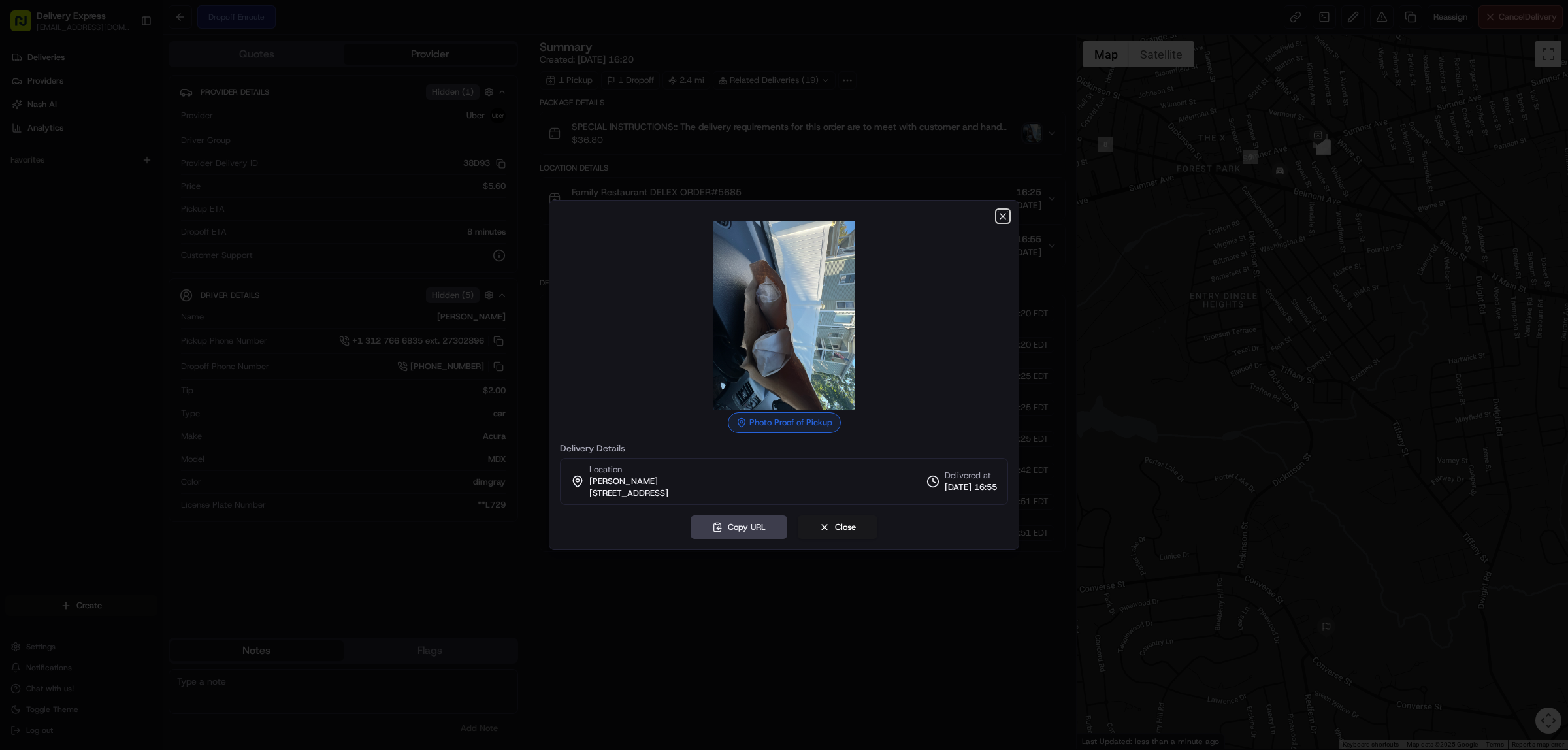
click at [1001, 215] on icon "button" at bounding box center [1003, 216] width 10 height 10
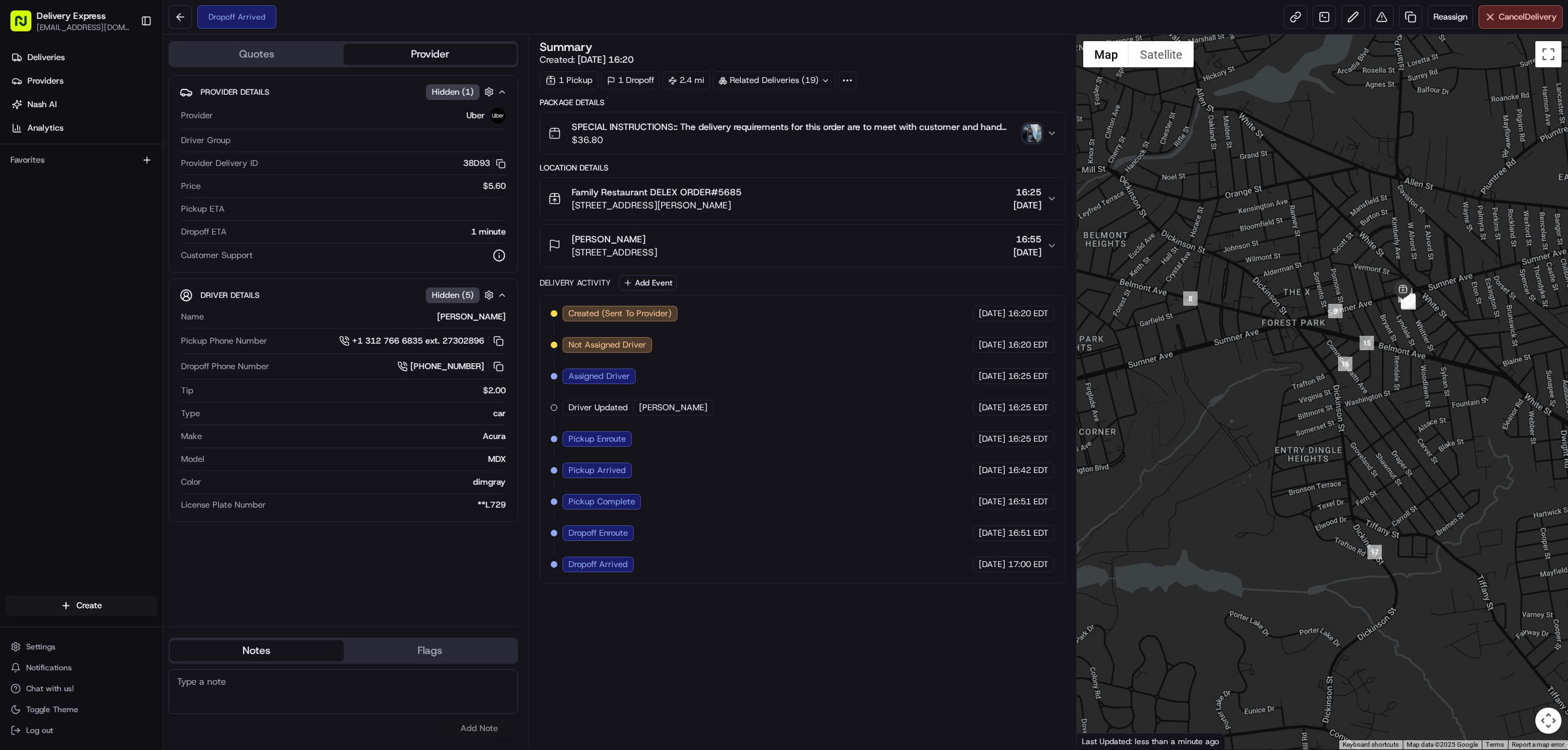
drag, startPoint x: 1338, startPoint y: 180, endPoint x: 1426, endPoint y: 338, distance: 180.9
click at [1426, 338] on div at bounding box center [1322, 392] width 492 height 715
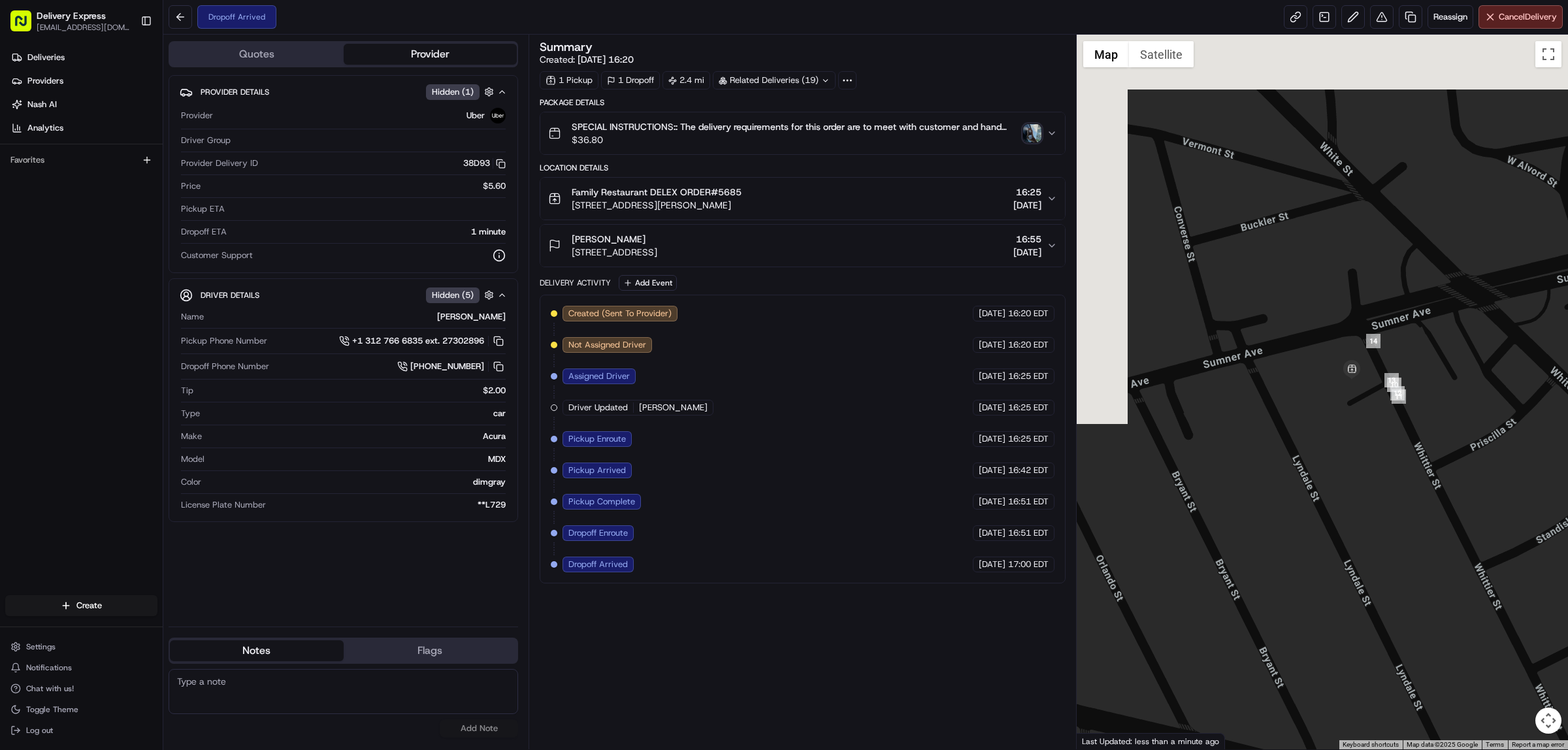
drag, startPoint x: 1298, startPoint y: 191, endPoint x: 1407, endPoint y: 536, distance: 361.8
click at [1407, 536] on div at bounding box center [1322, 392] width 492 height 715
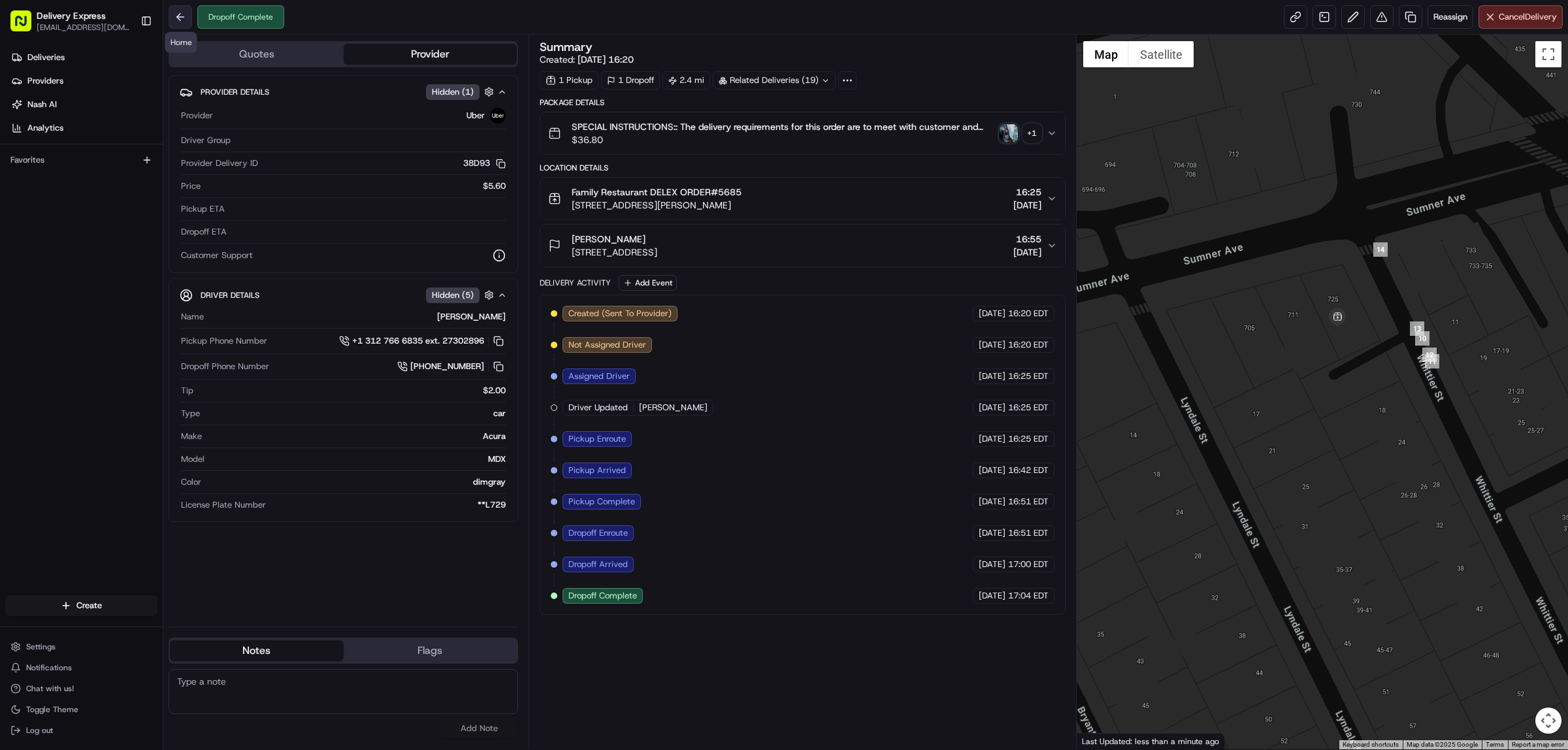
click at [174, 24] on button at bounding box center [180, 17] width 24 height 24
